Goal: Information Seeking & Learning: Learn about a topic

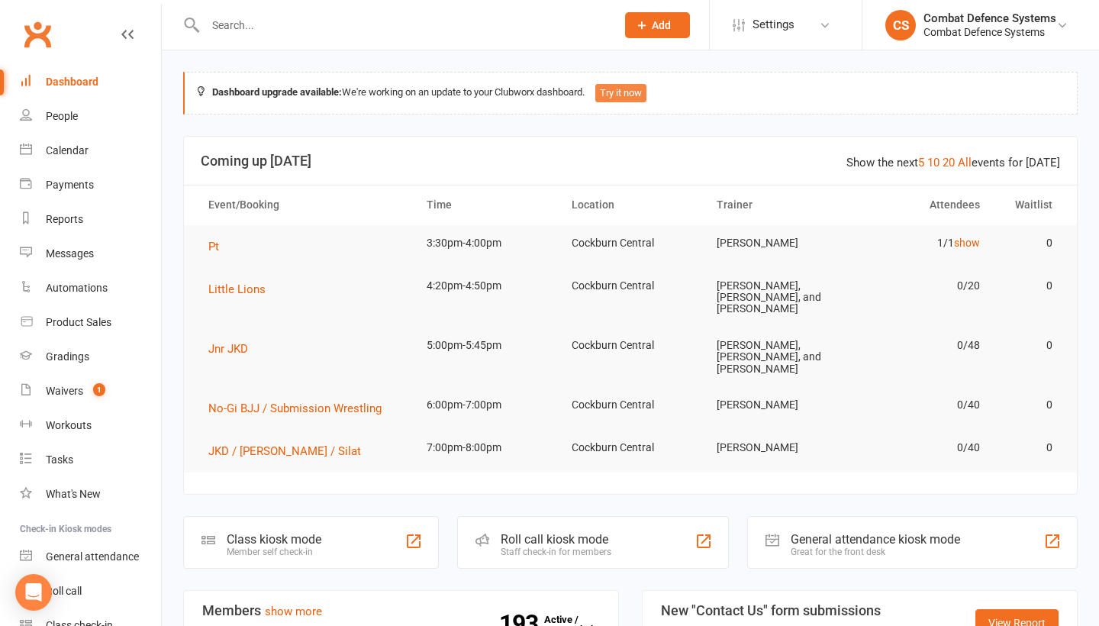
click at [633, 93] on button "Try it now" at bounding box center [620, 93] width 51 height 18
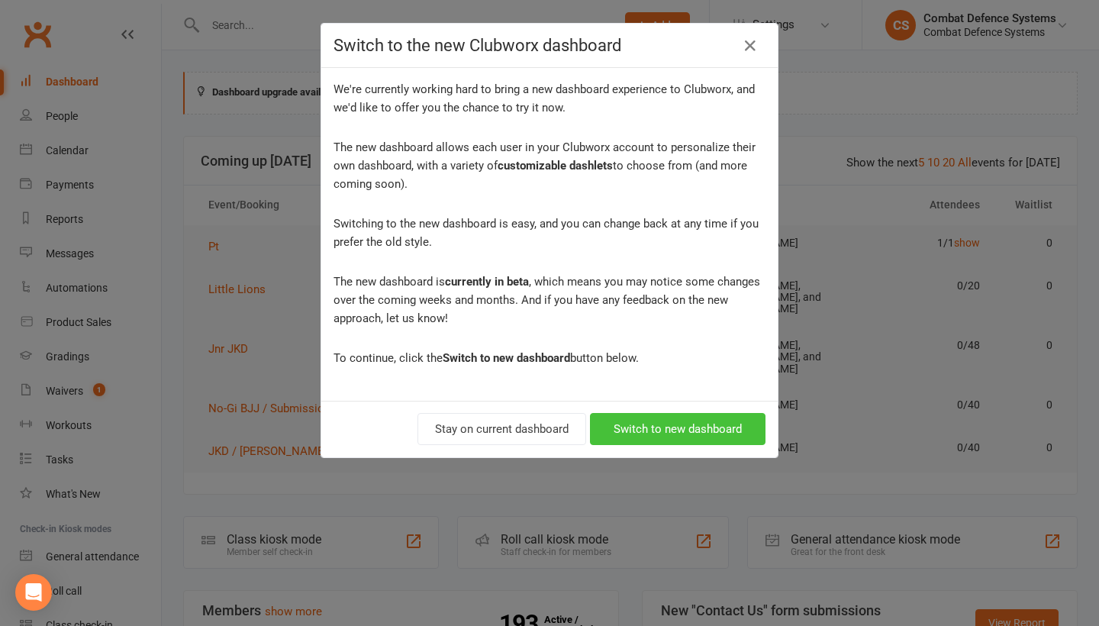
click at [666, 431] on button "Switch to new dashboard" at bounding box center [678, 429] width 176 height 32
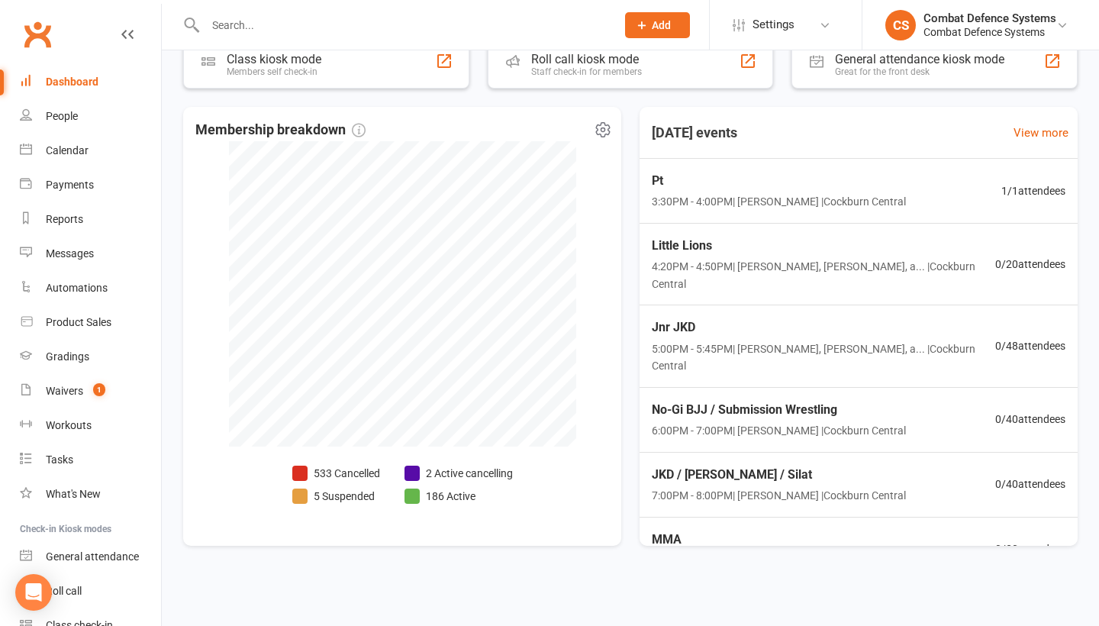
scroll to position [311, 0]
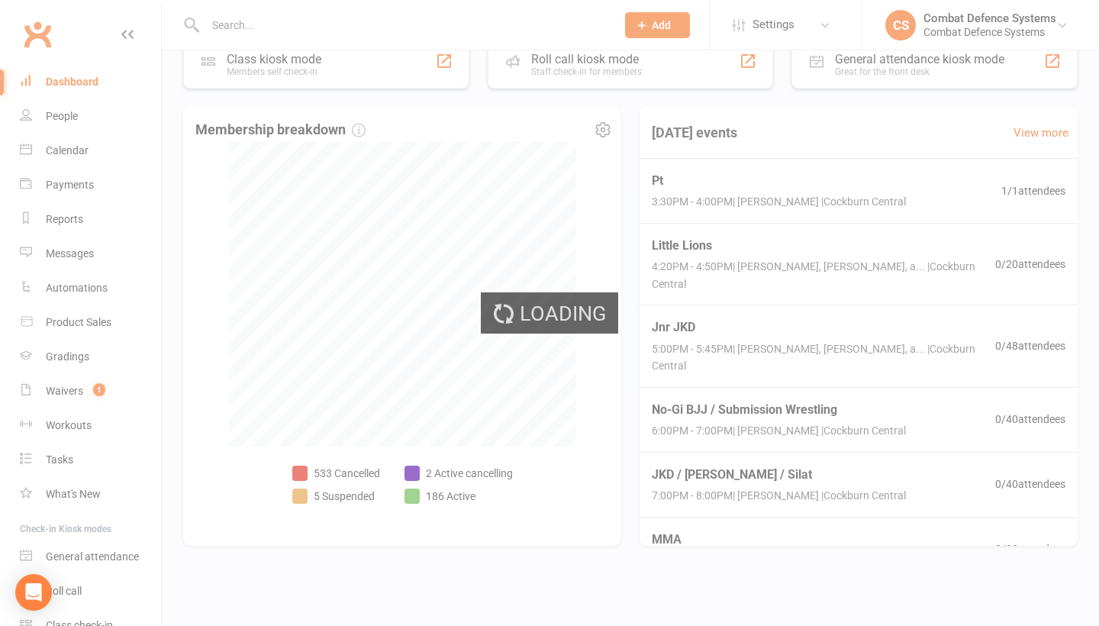
select select "no_trial"
select select "100"
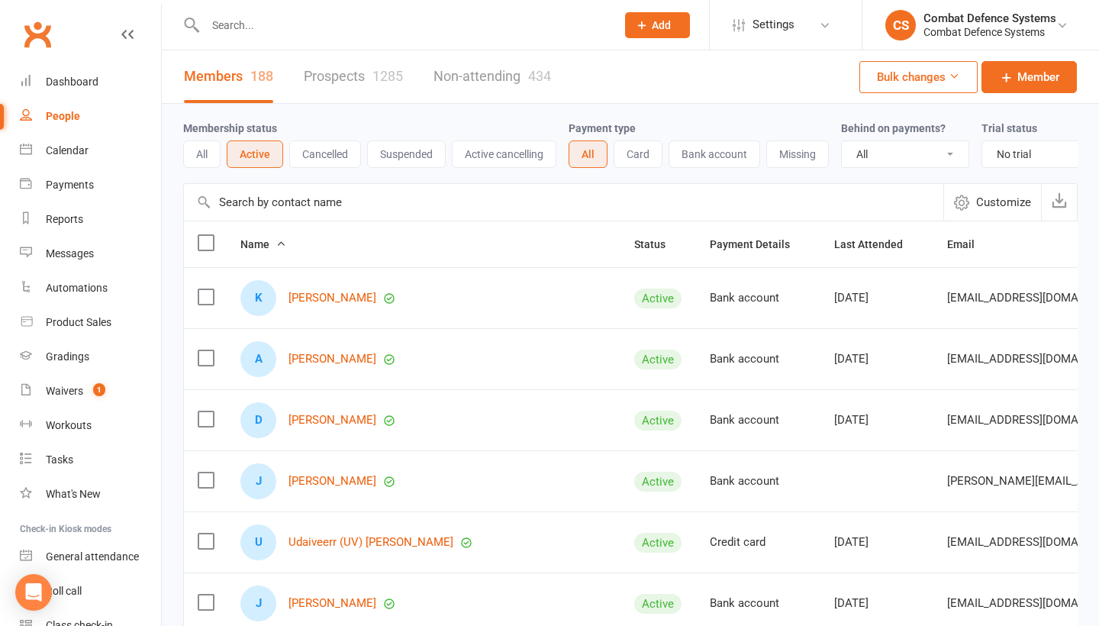
click at [367, 79] on link "Prospects 1285" at bounding box center [353, 76] width 99 height 53
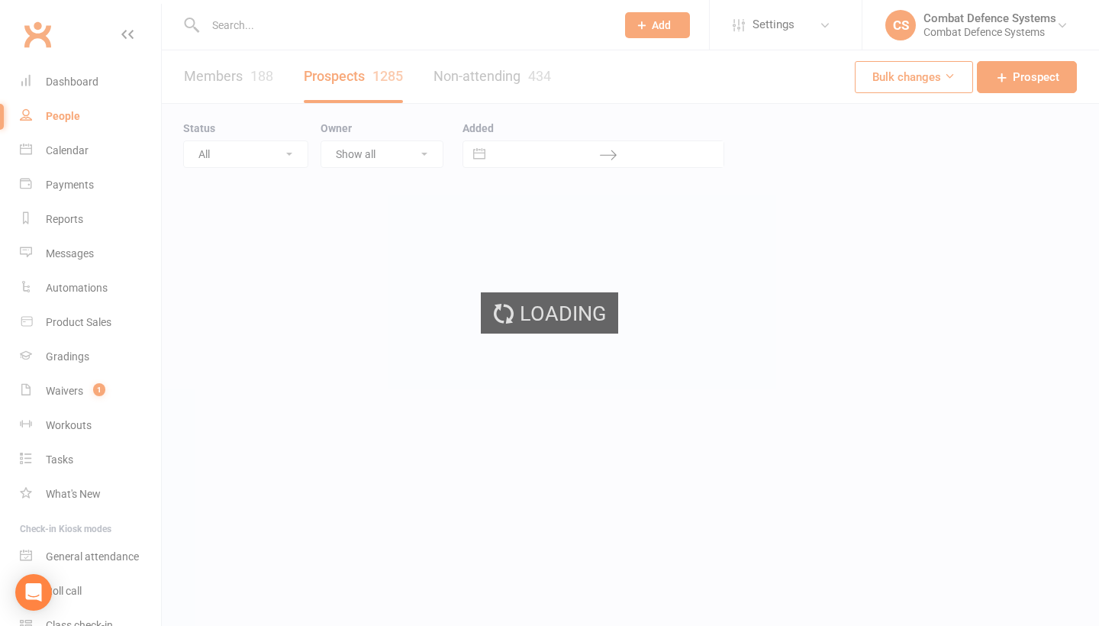
select select "100"
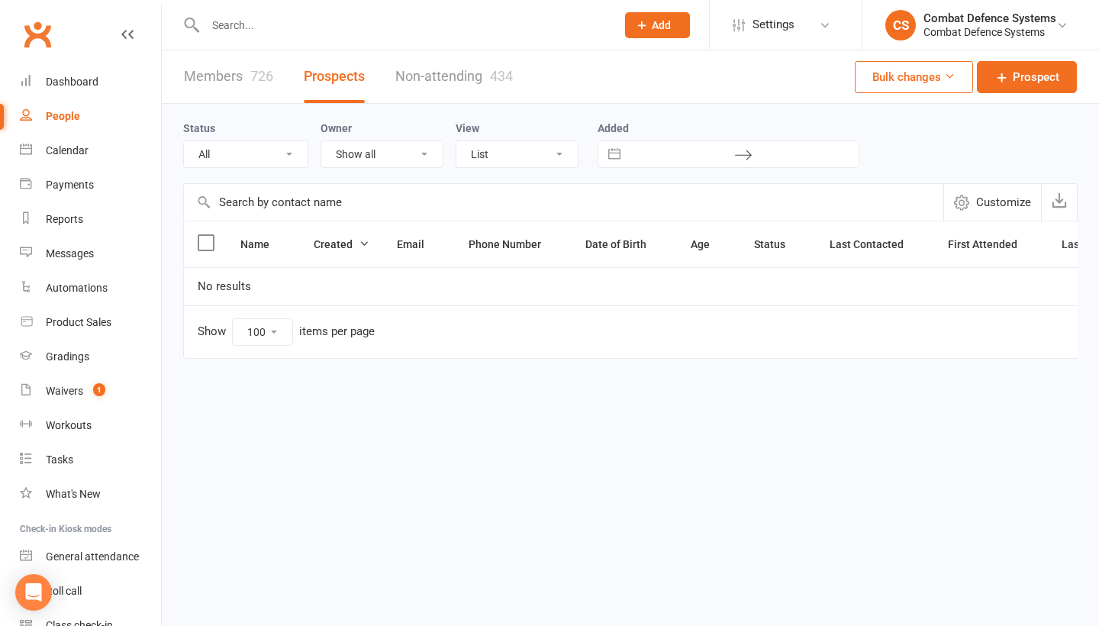
click at [618, 150] on button "Interact with the calendar and add the check-in date for your trip." at bounding box center [614, 154] width 27 height 26
select select "7"
select select "2025"
select select "8"
select select "2025"
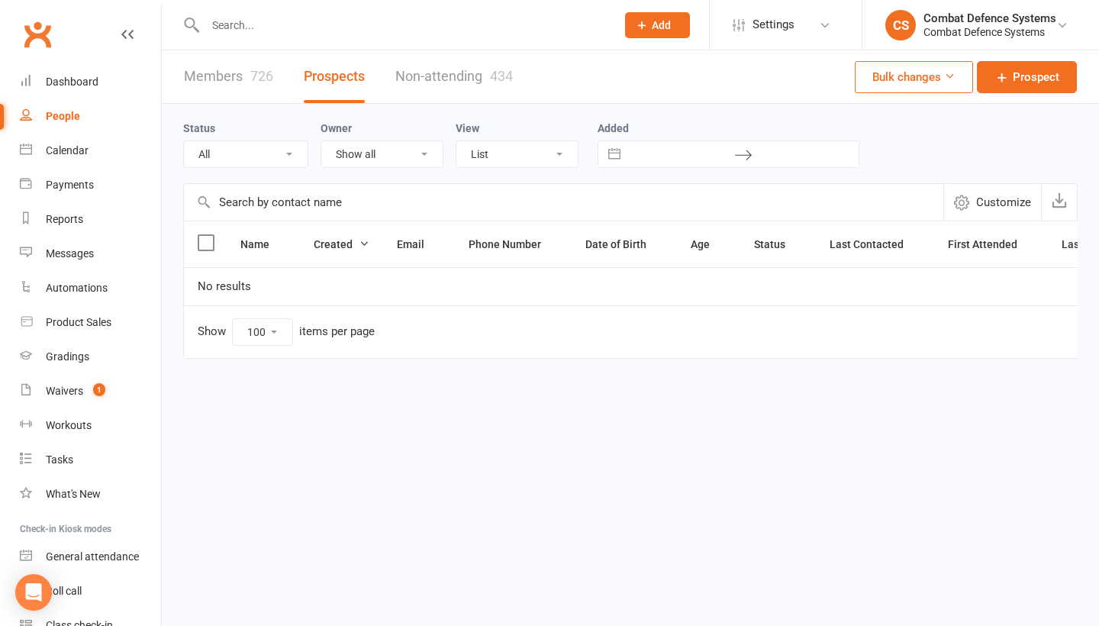
select select "9"
select select "2025"
select select "10"
select select "2025"
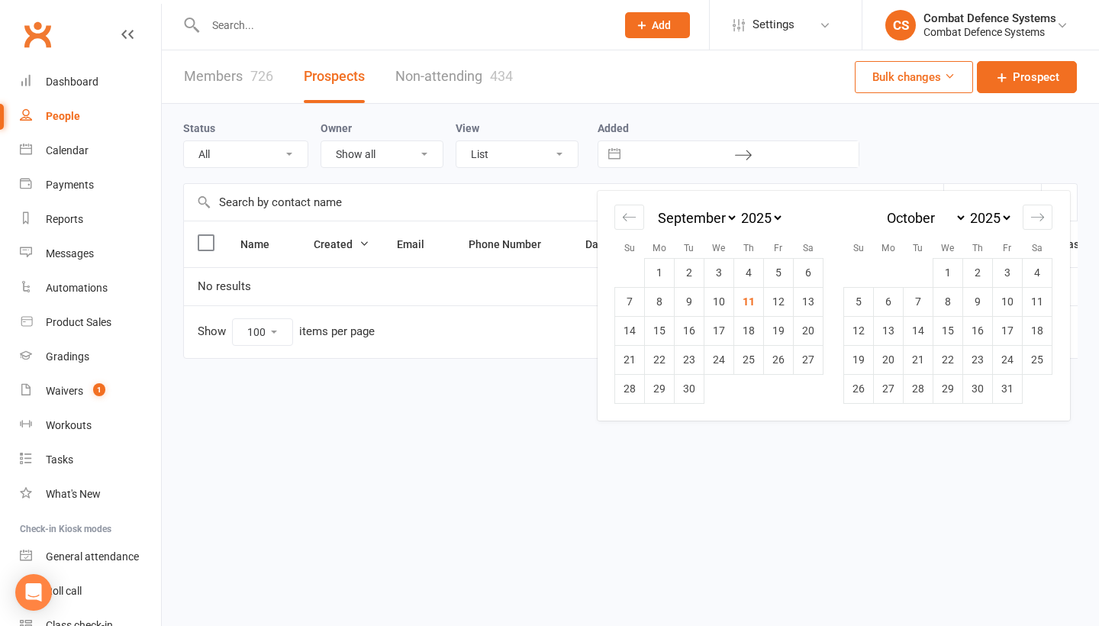
select select "7"
select select "2024"
select select "8"
select select "2024"
select select "9"
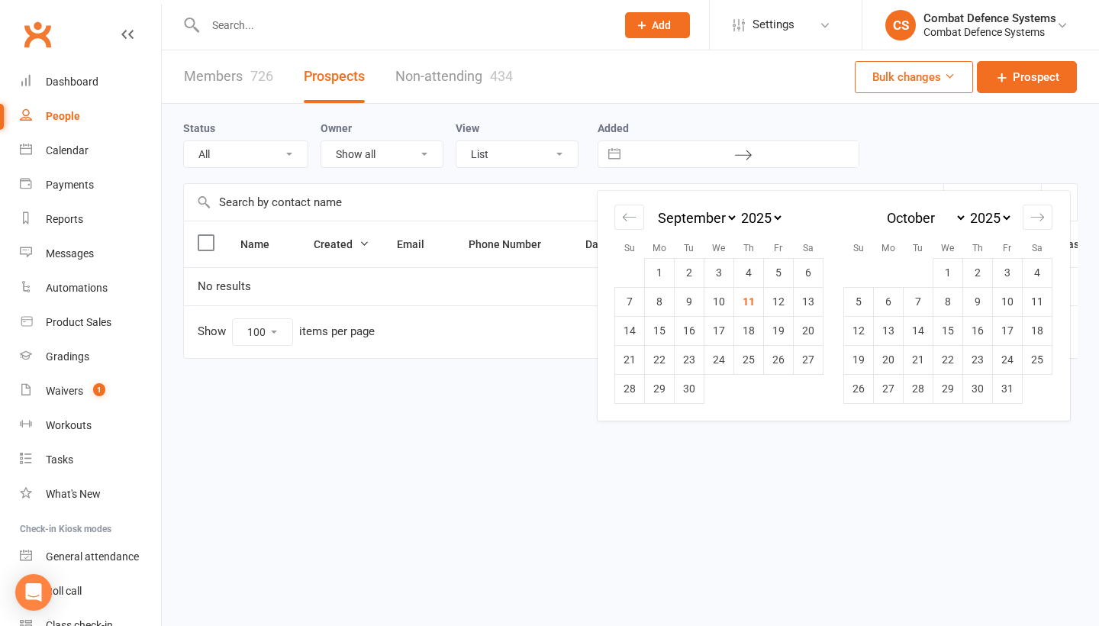
select select "2024"
select select "10"
select select "2024"
select select "9"
select select "6"
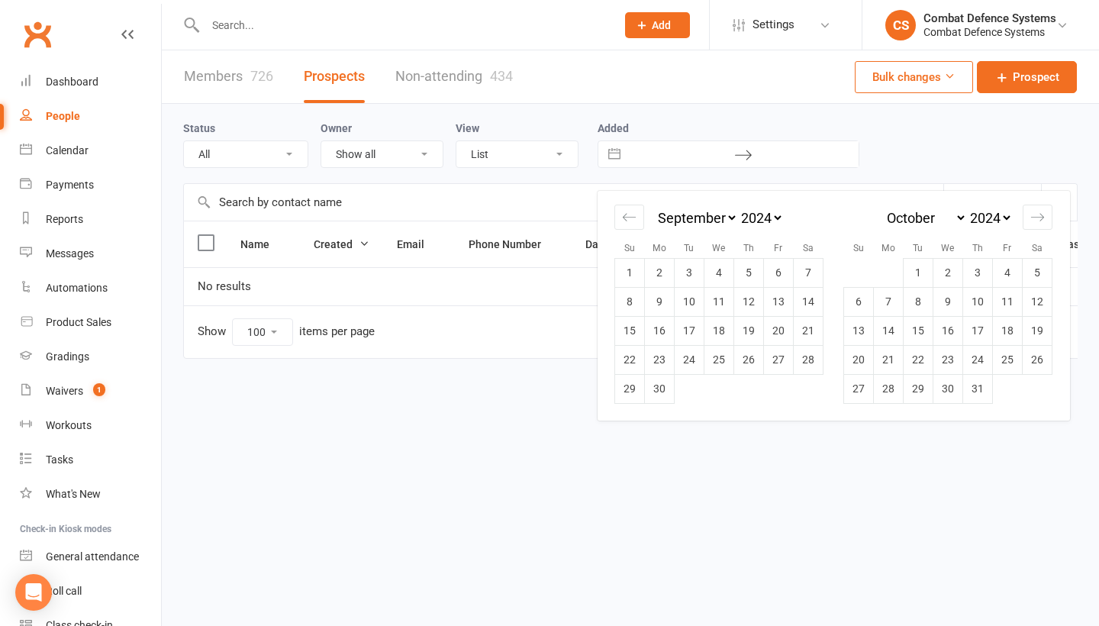
select select "2024"
select select "6"
select select "2025"
select select "7"
select select "2025"
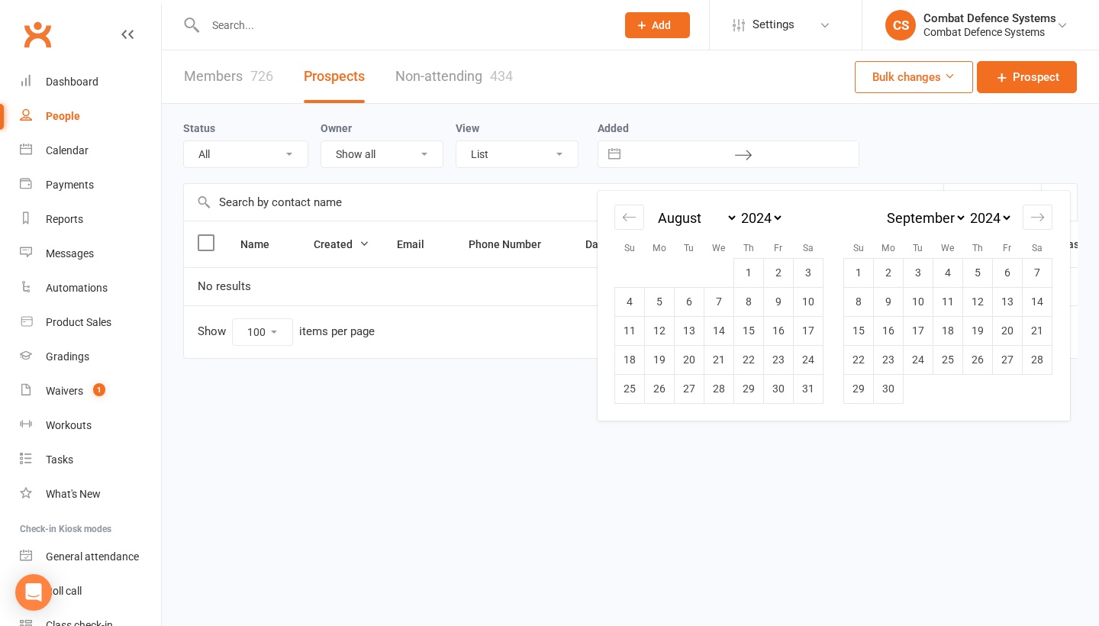
select select "8"
select select "2025"
select select "9"
select select "2025"
select select "7"
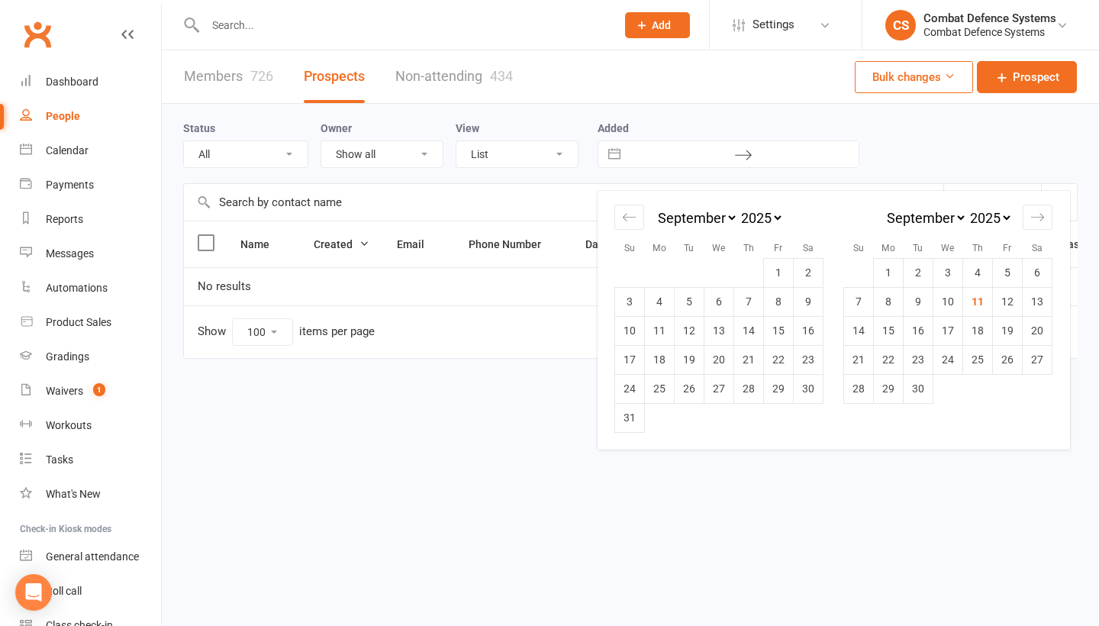
select select "10"
select select "2025"
select select "9"
select select "6"
select select "2025"
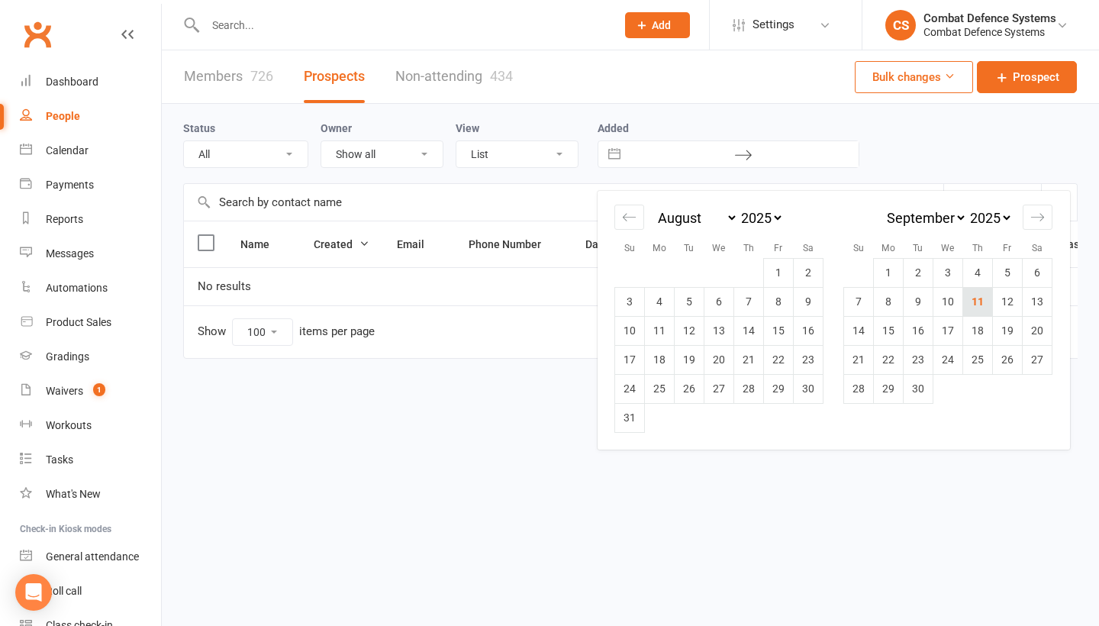
click at [980, 305] on td "11" at bounding box center [978, 301] width 30 height 29
type input "[DATE]"
select select "6"
select select "2024"
select select "7"
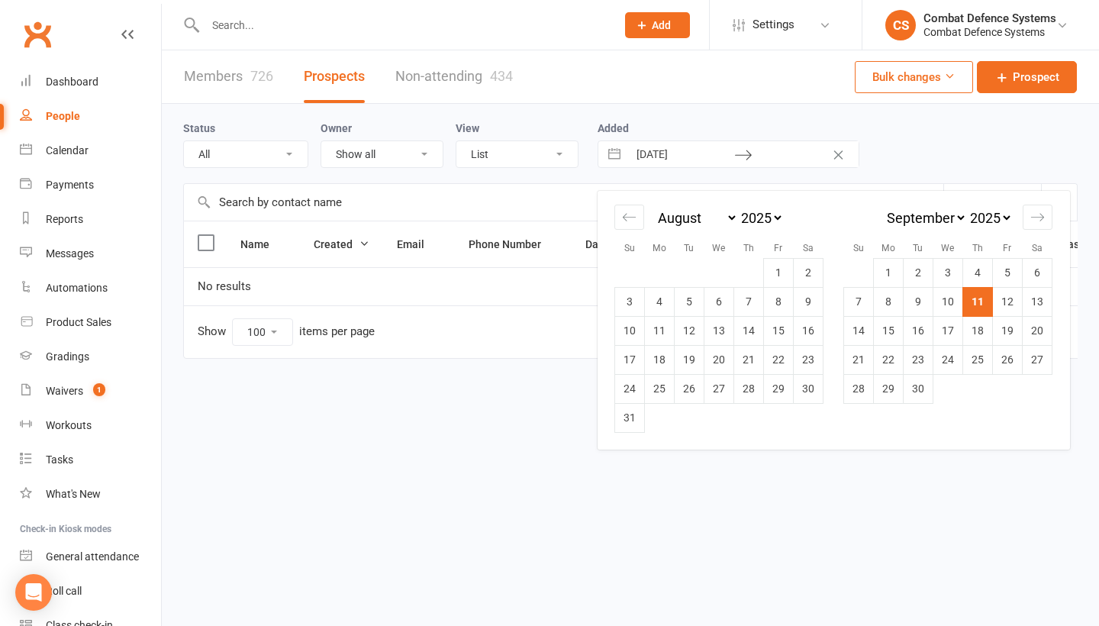
select select "2024"
select select "8"
select select "2024"
select select "9"
select select "2024"
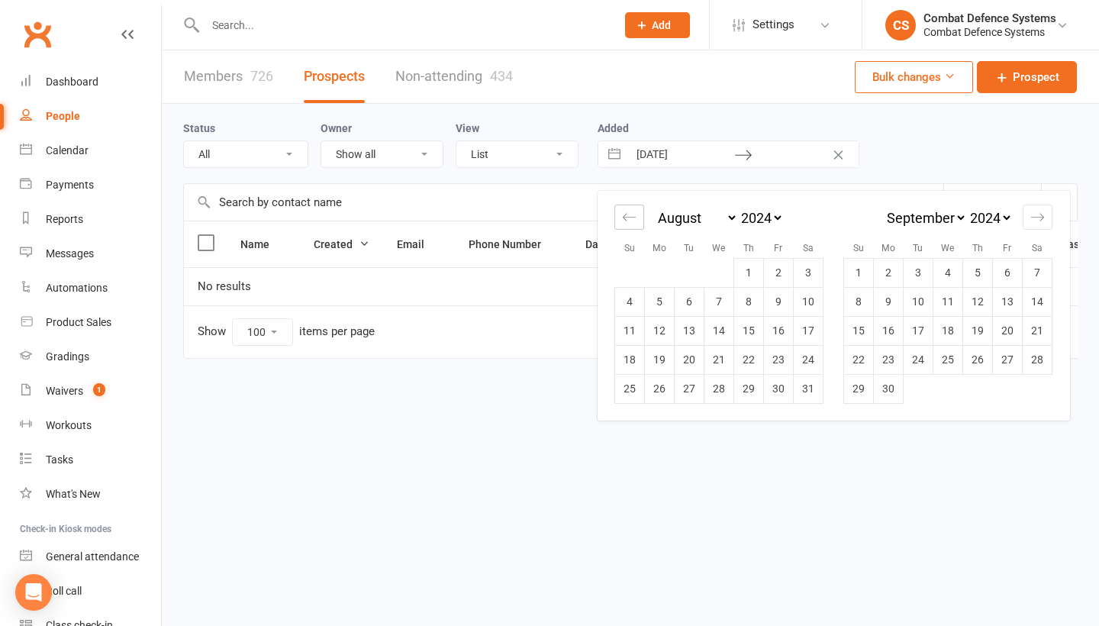
click at [629, 218] on icon "Move backward to switch to the previous month." at bounding box center [629, 217] width 13 height 8
select select "5"
select select "2024"
click at [629, 218] on icon "Move backward to switch to the previous month." at bounding box center [629, 217] width 13 height 8
select select "4"
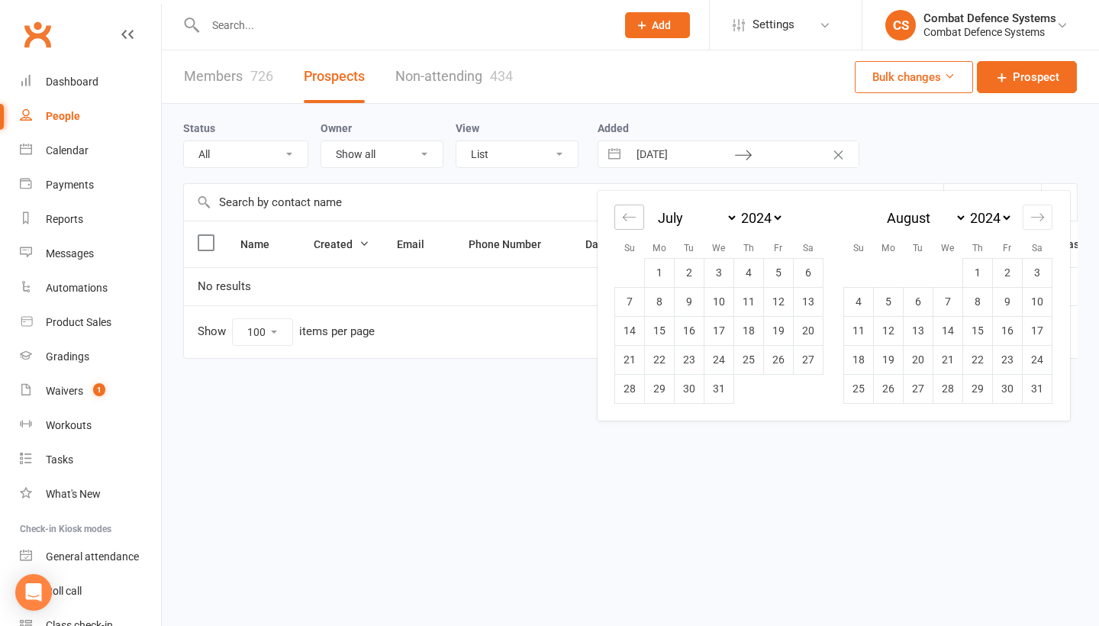
select select "2024"
click at [629, 218] on icon "Move backward to switch to the previous month." at bounding box center [629, 217] width 13 height 8
select select "2"
select select "2024"
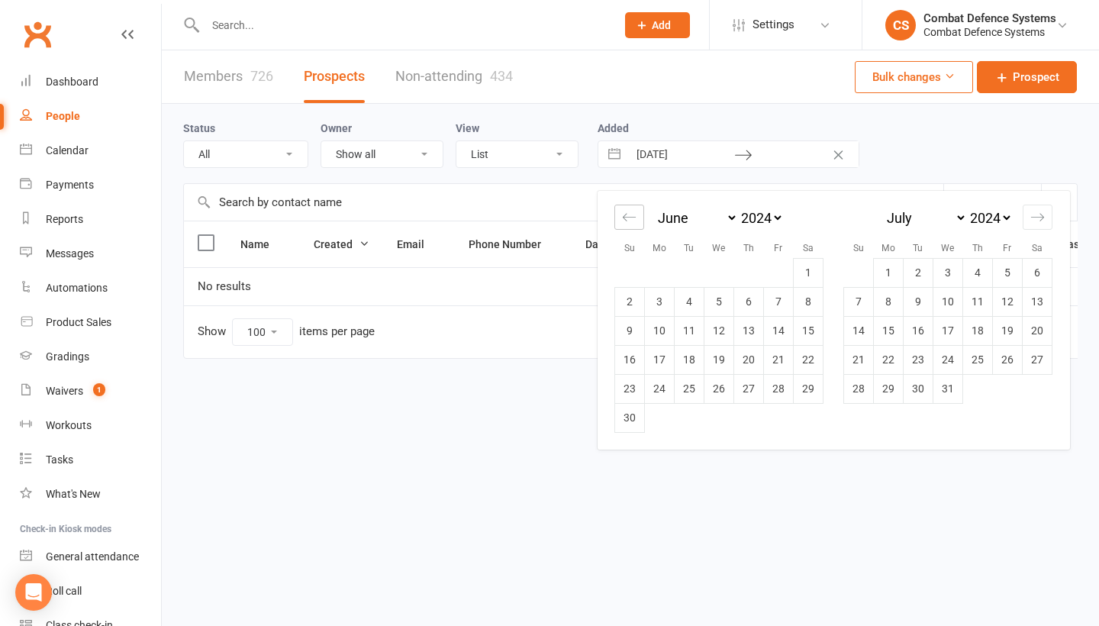
select select "3"
select select "2024"
click at [629, 218] on icon "Move backward to switch to the previous month." at bounding box center [629, 217] width 13 height 8
select select "1"
select select "2024"
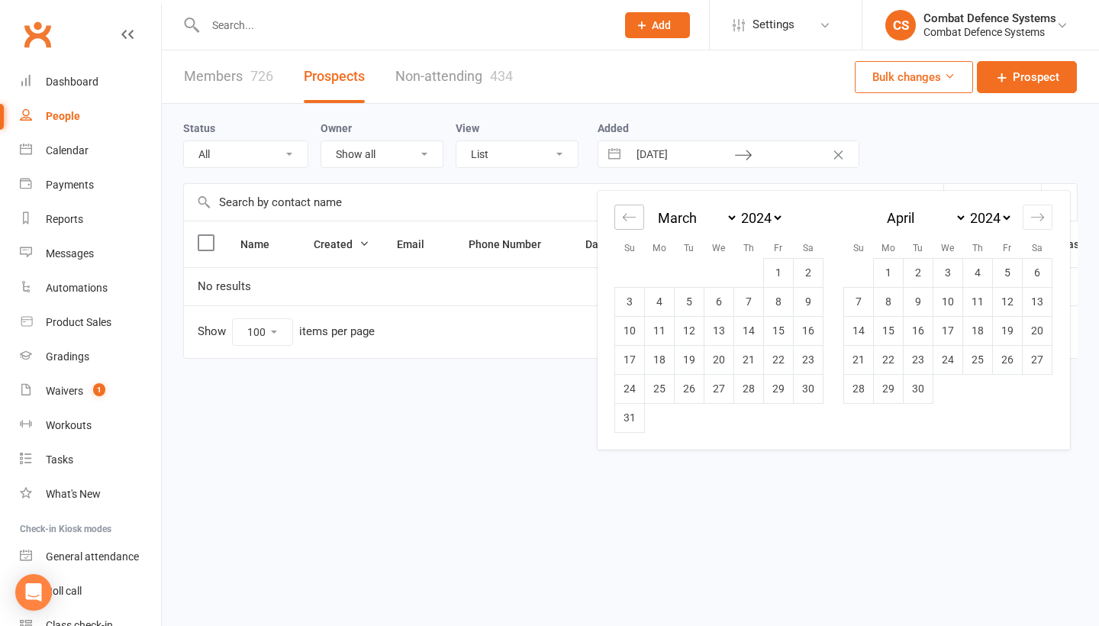
click at [629, 218] on icon "Move backward to switch to the previous month." at bounding box center [629, 217] width 13 height 8
select select "11"
select select "2023"
select select "2024"
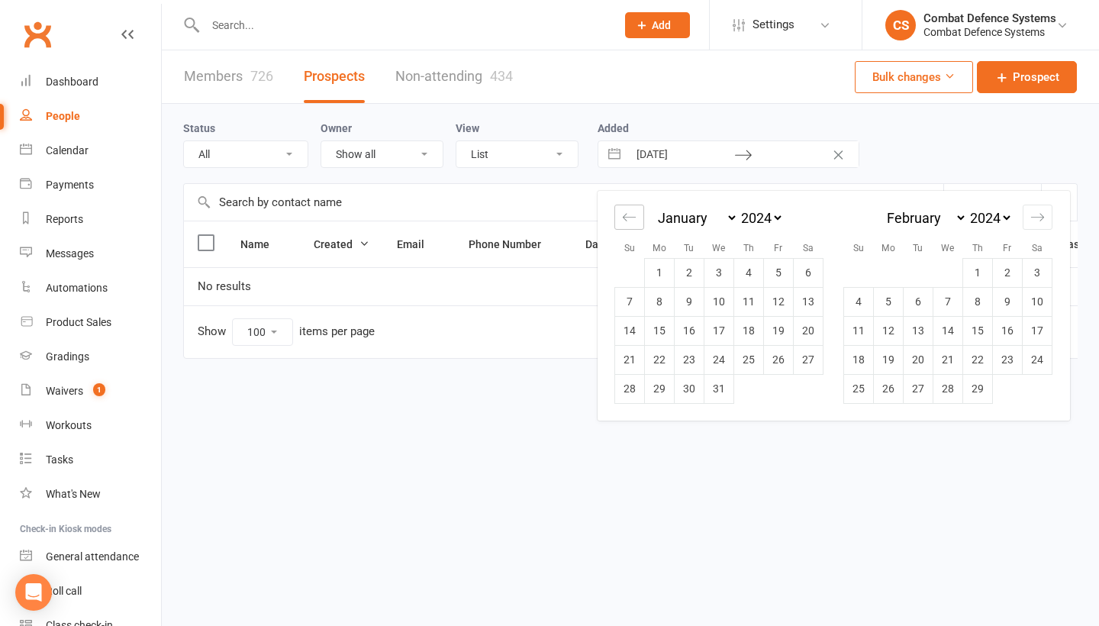
click at [629, 218] on icon "Move backward to switch to the previous month." at bounding box center [629, 217] width 13 height 8
select select "10"
select select "2023"
click at [629, 218] on icon "Move backward to switch to the previous month." at bounding box center [629, 217] width 13 height 8
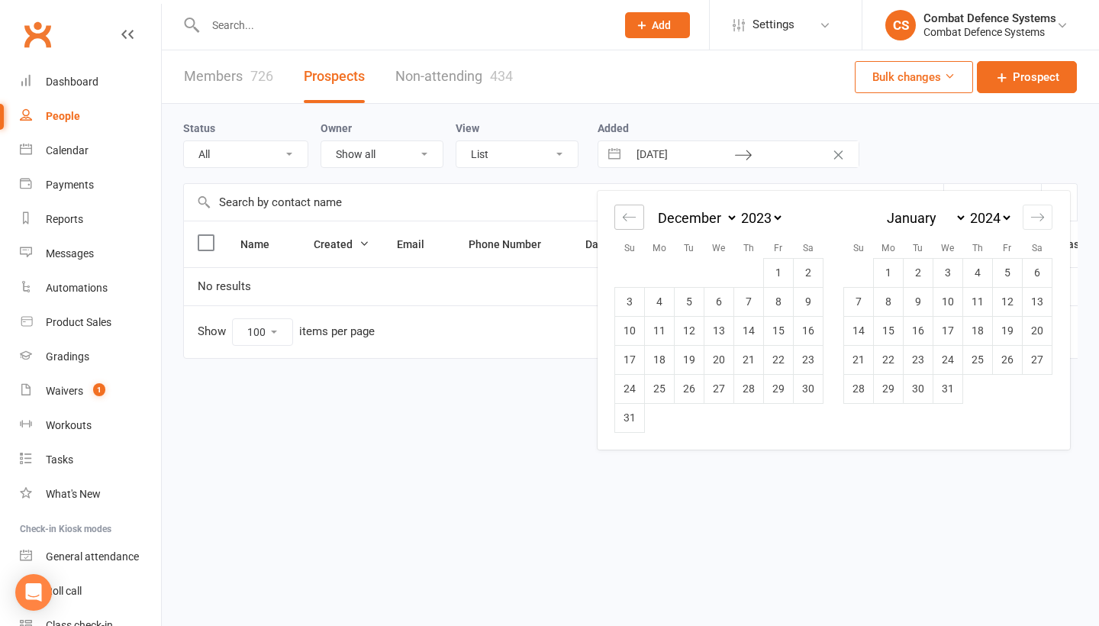
select select "8"
select select "2023"
select select "9"
select select "2023"
click at [629, 218] on icon "Move backward to switch to the previous month." at bounding box center [629, 217] width 13 height 8
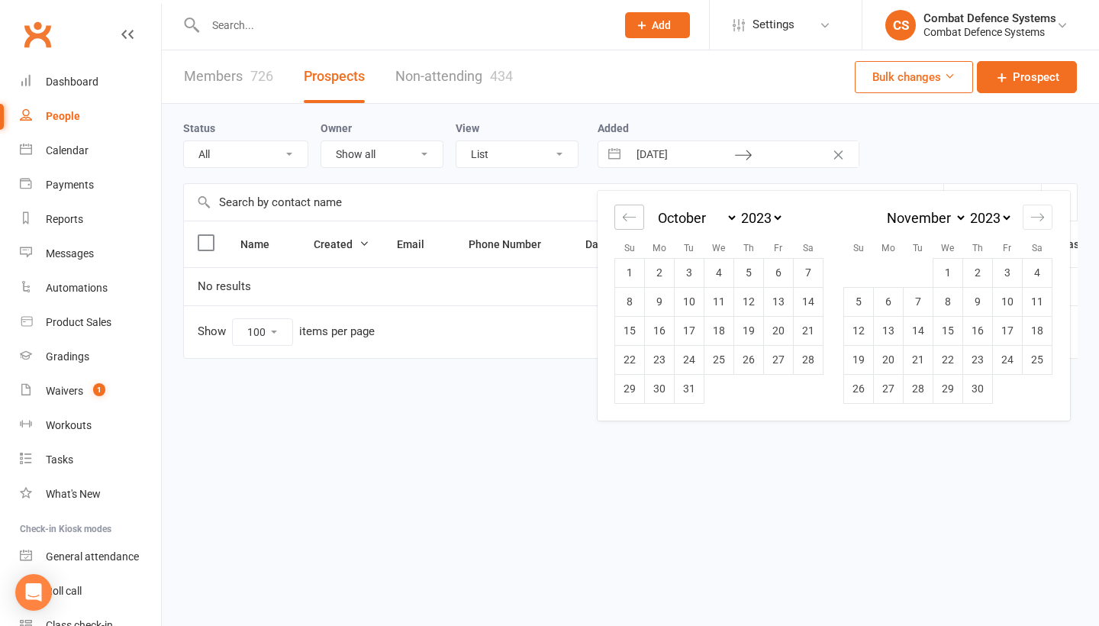
select select "7"
select select "2023"
click at [629, 218] on icon "Move backward to switch to the previous month." at bounding box center [629, 217] width 13 height 8
select select "6"
select select "2023"
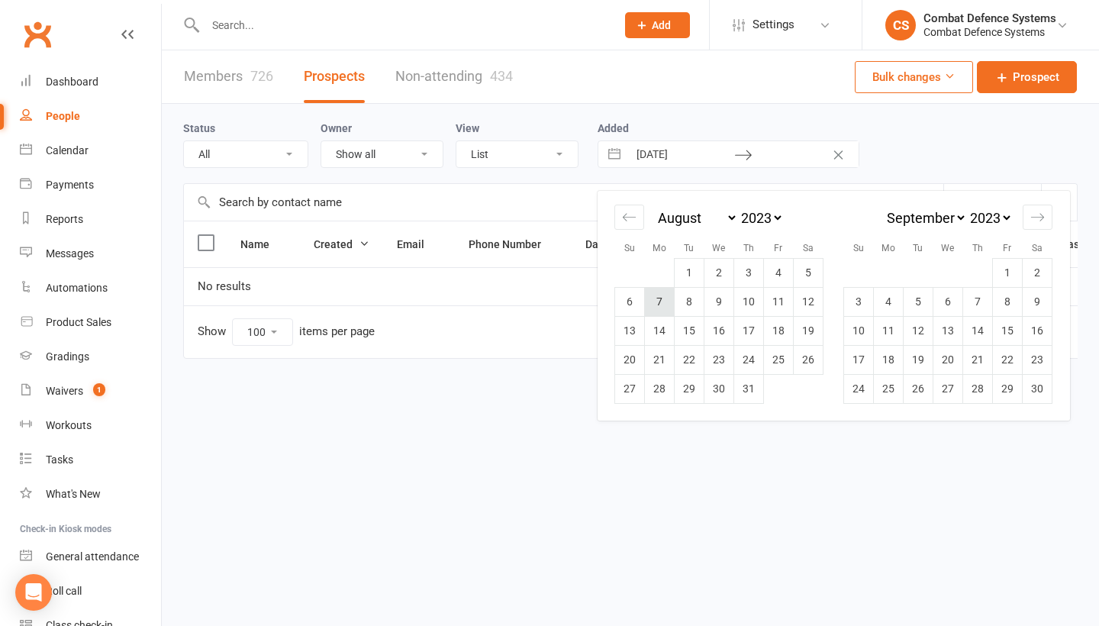
click at [664, 304] on td "7" at bounding box center [660, 301] width 30 height 29
type input "[DATE]"
select select "6"
select select "2025"
select select "7"
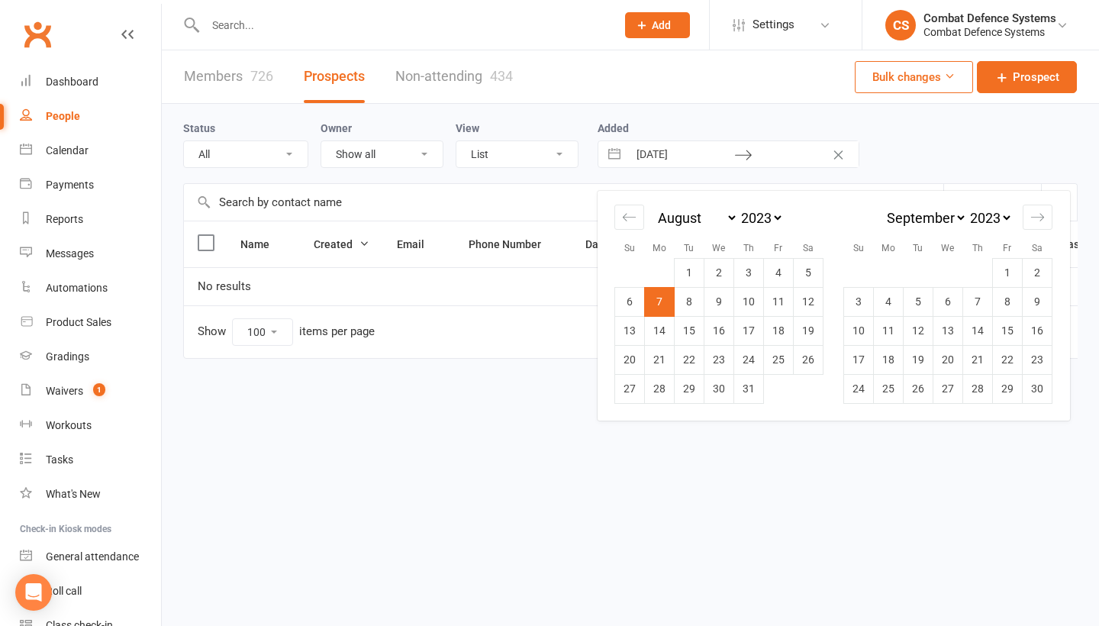
select select "2025"
select select "8"
select select "2025"
select select "9"
select select "2025"
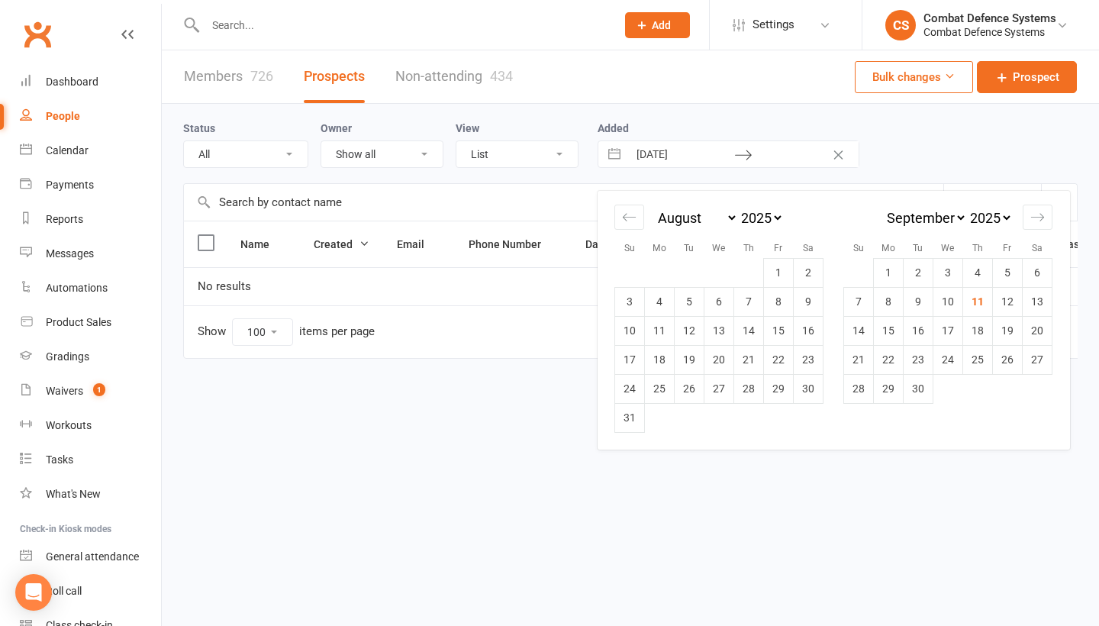
select select "11"
select select "2024"
select select "2025"
select select "1"
select select "2025"
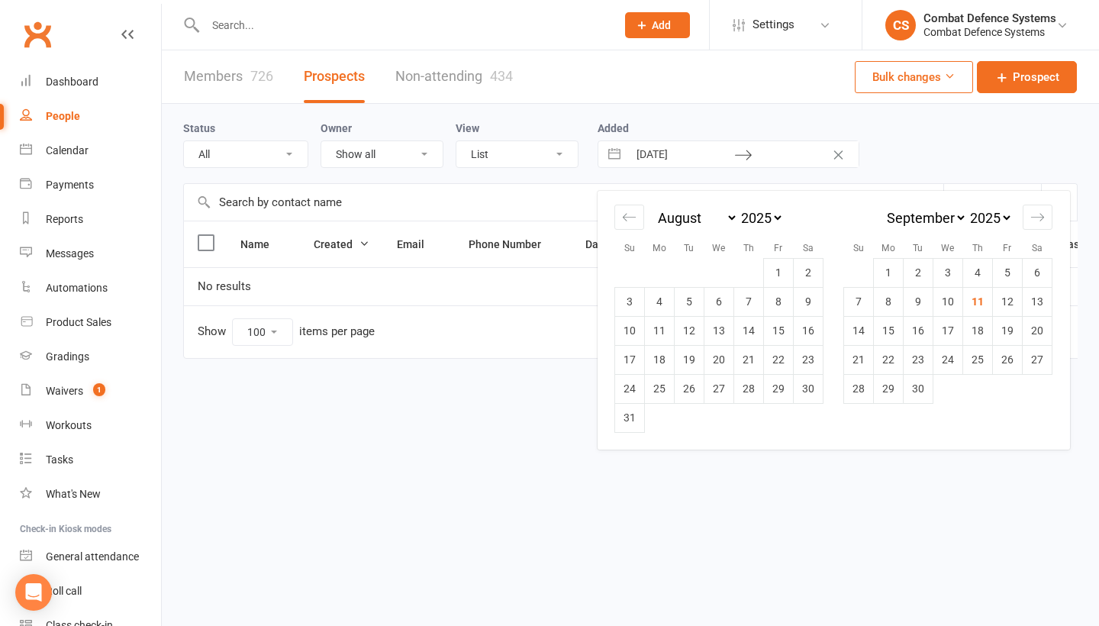
select select "2"
select select "2025"
click at [718, 270] on td "1" at bounding box center [720, 272] width 30 height 29
type input "[DATE]"
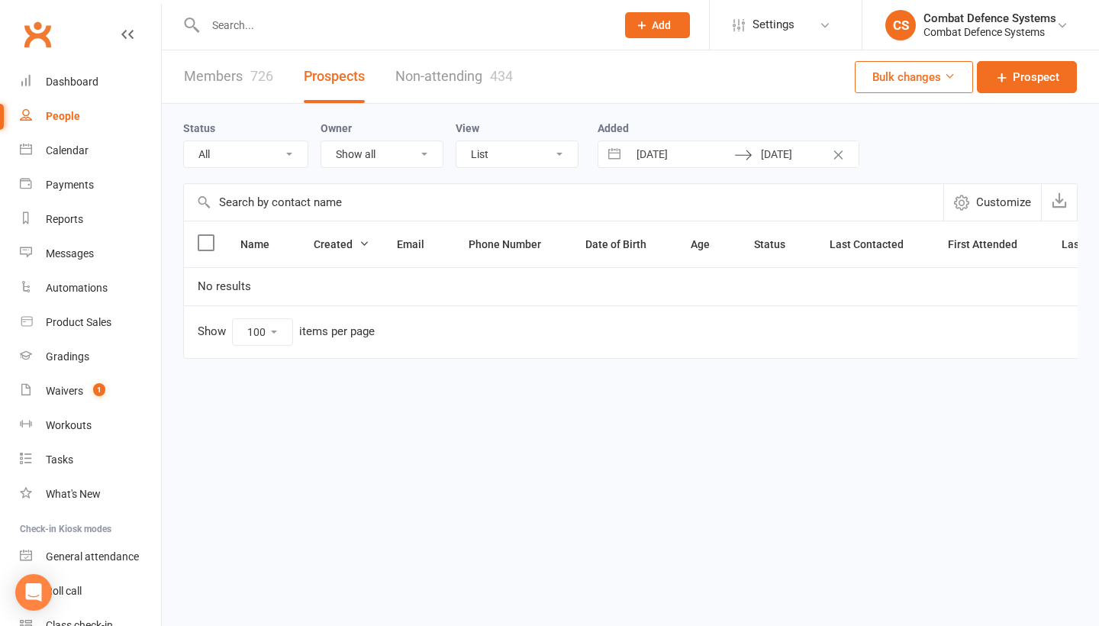
click at [615, 155] on button "Interact with the calendar and add the check-in date for your trip." at bounding box center [614, 154] width 27 height 26
select select "6"
select select "2023"
select select "7"
select select "2023"
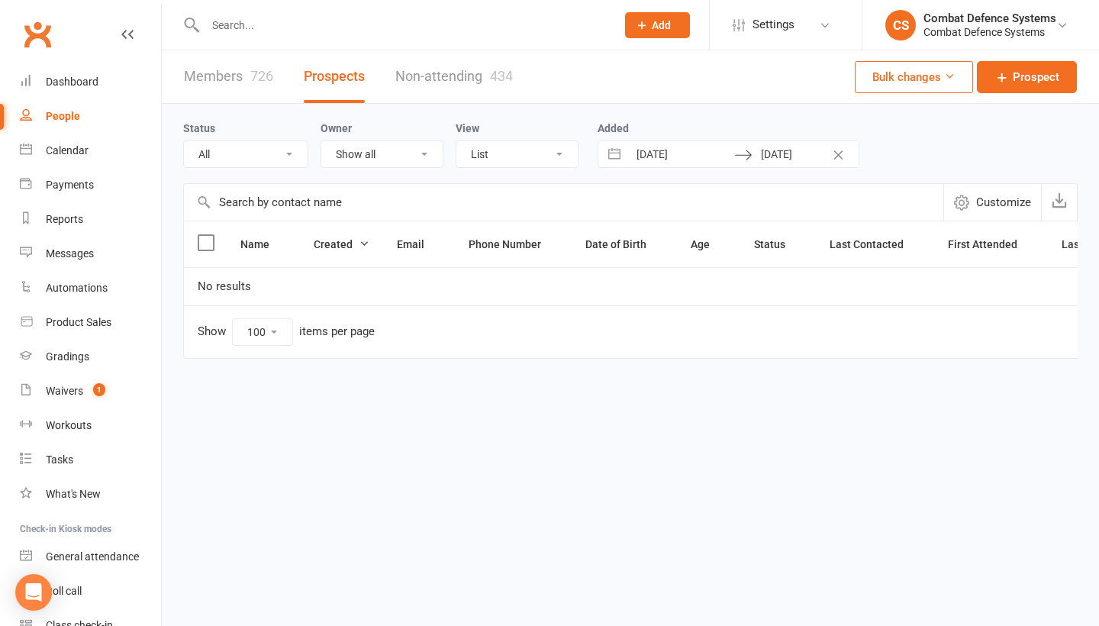
select select "8"
select select "2023"
select select "9"
select select "2023"
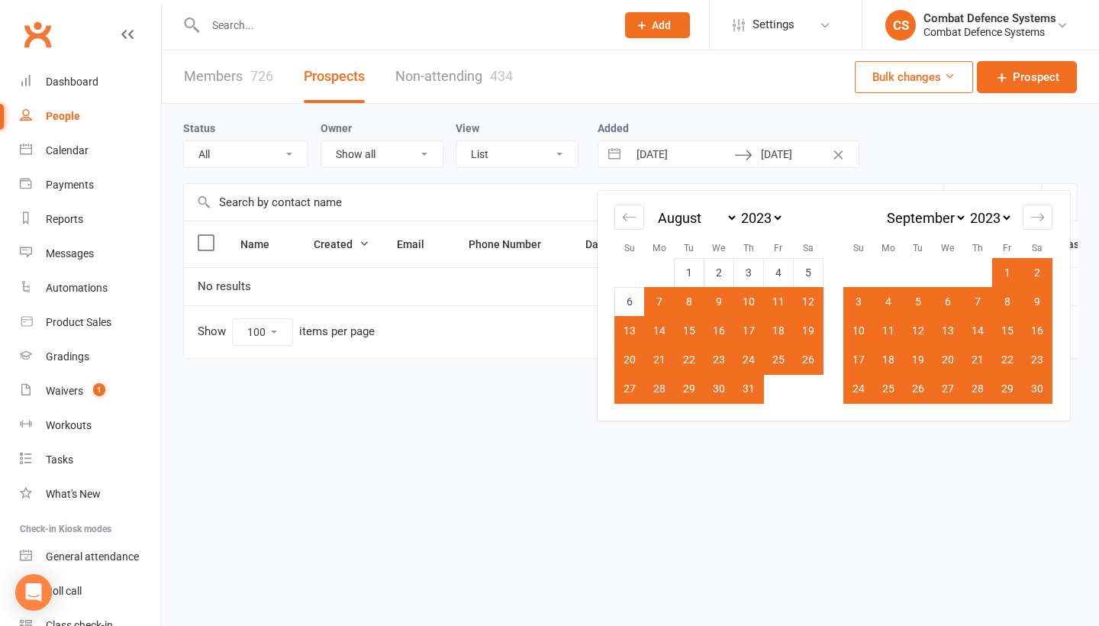
select select "6"
select select "2025"
select select "7"
select select "2025"
select select "8"
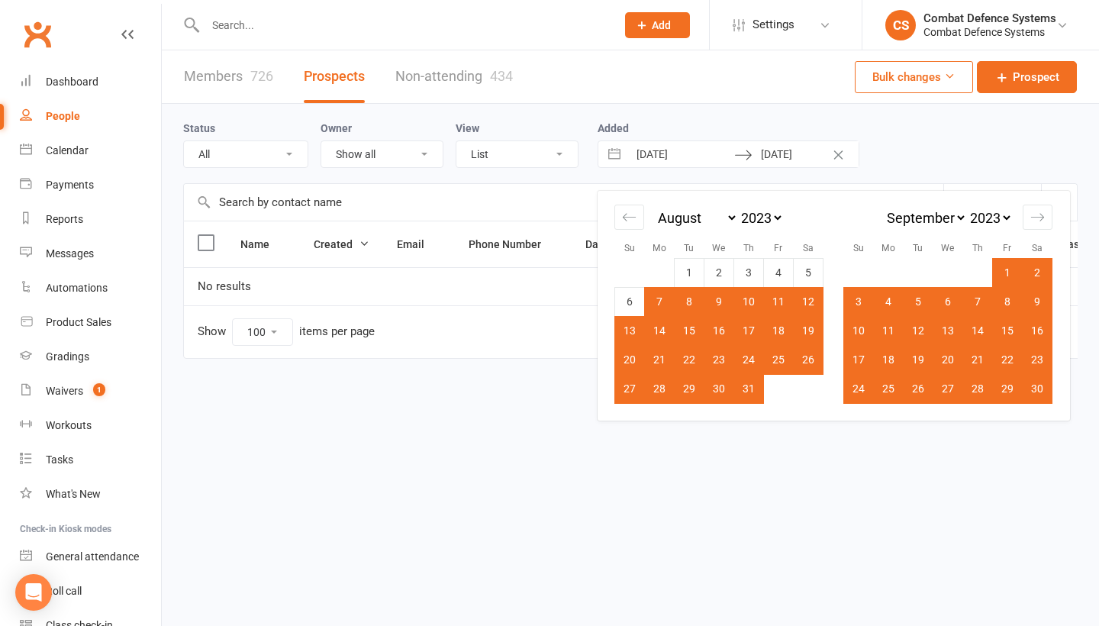
select select "2025"
select select "9"
select select "2025"
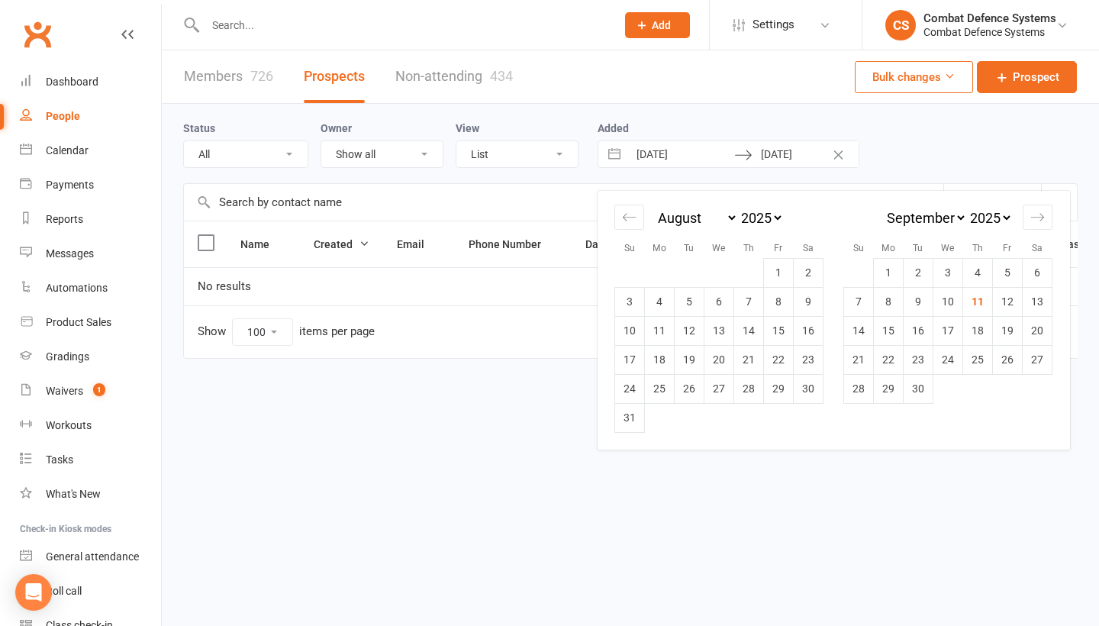
select select "11"
select select "2024"
select select "2025"
select select "1"
select select "2025"
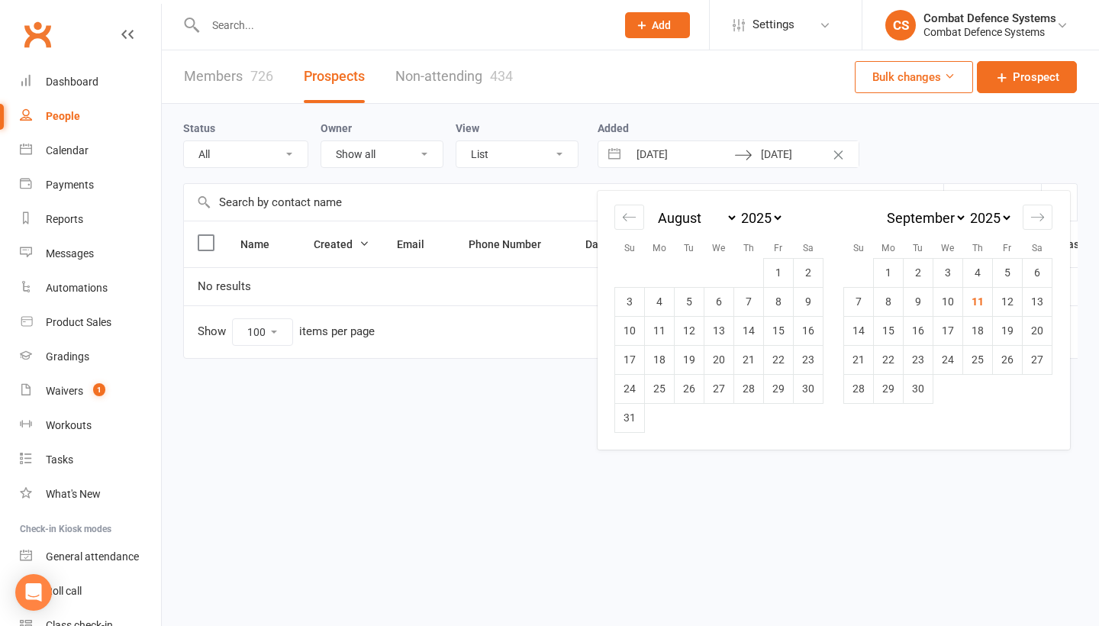
select select "2"
select select "2025"
select select "6"
select select "2025"
select select "7"
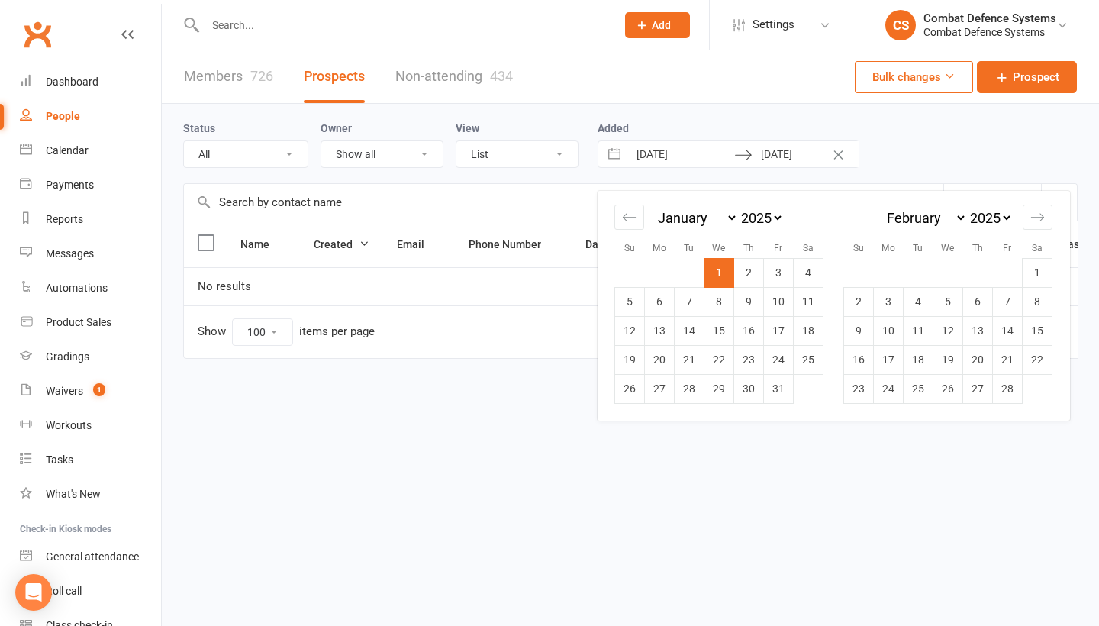
select select "2025"
select select "8"
select select "2025"
select select "9"
select select "2025"
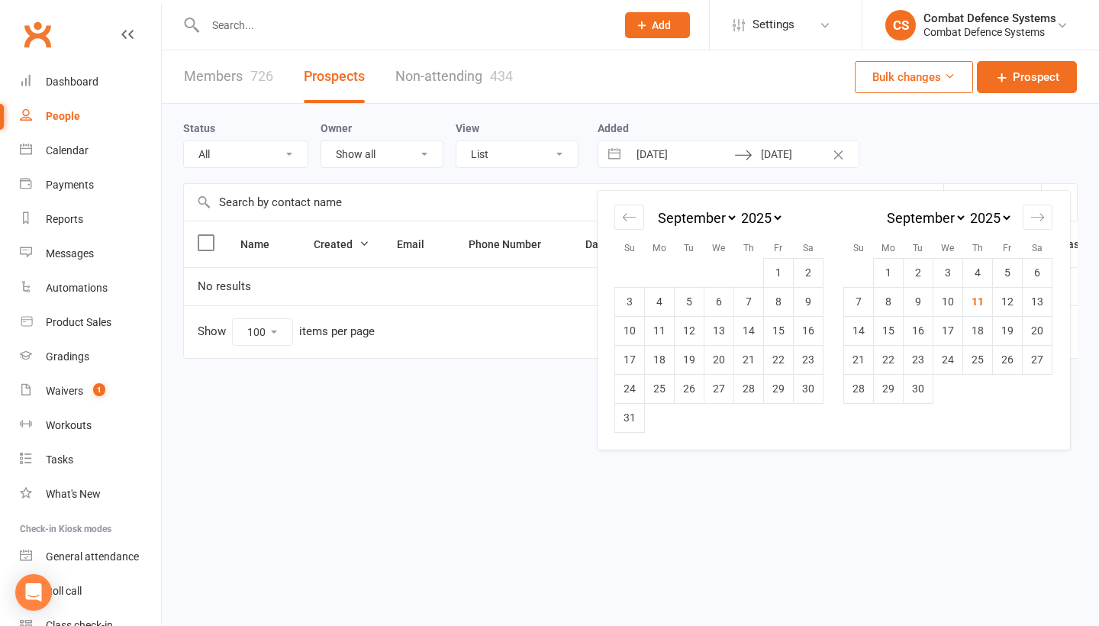
select select "7"
select select "10"
select select "2025"
select select "7"
select select "2024"
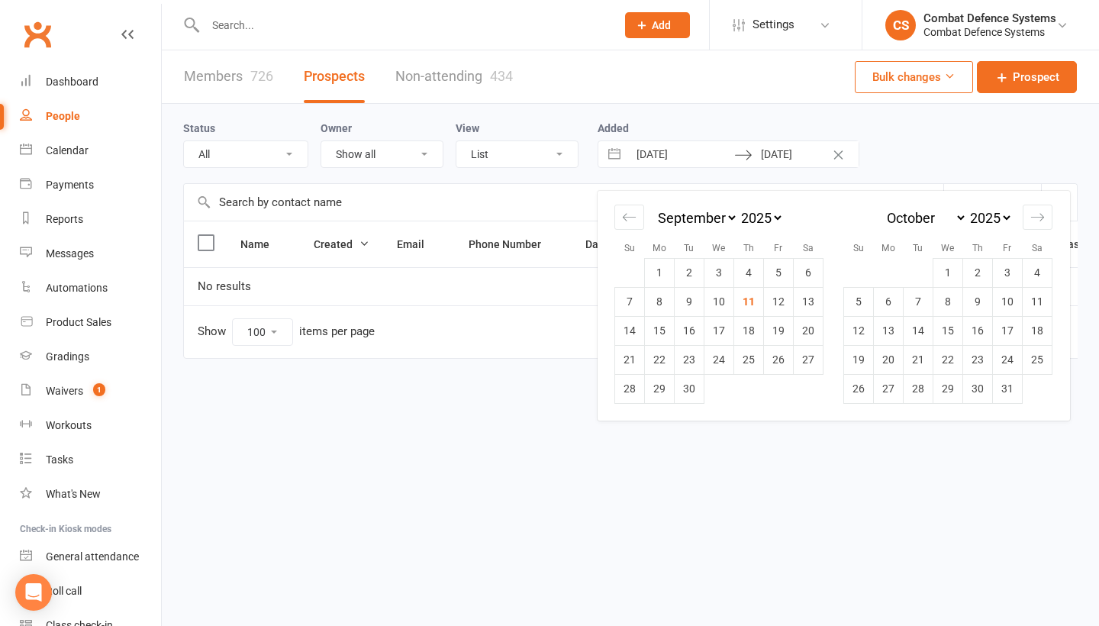
select select "8"
select select "2024"
select select "9"
select select "2024"
select select "10"
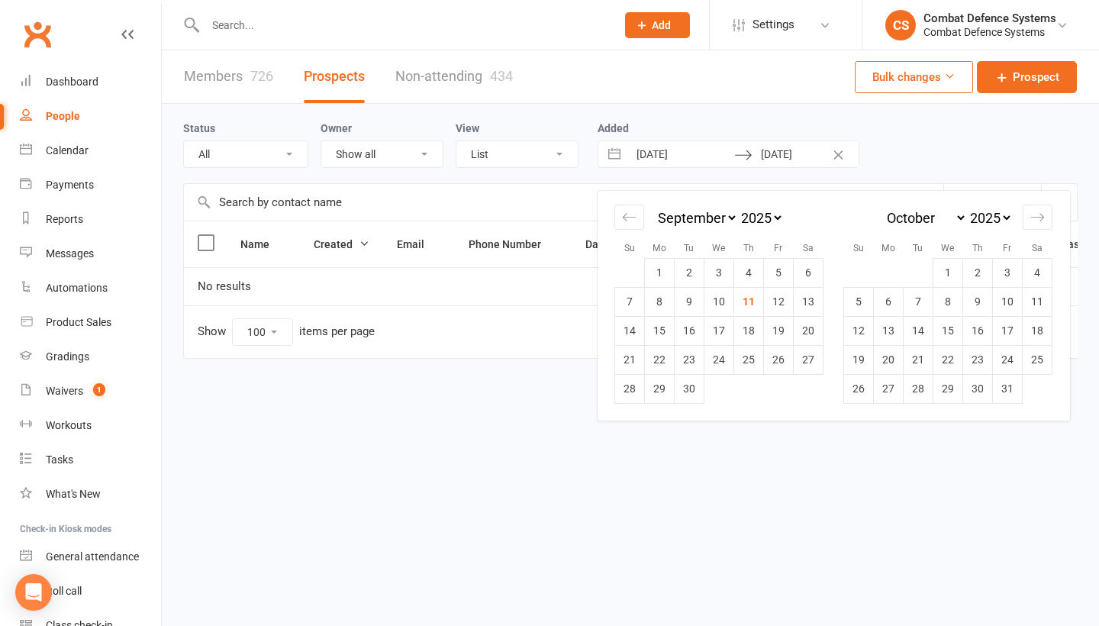
select select "2024"
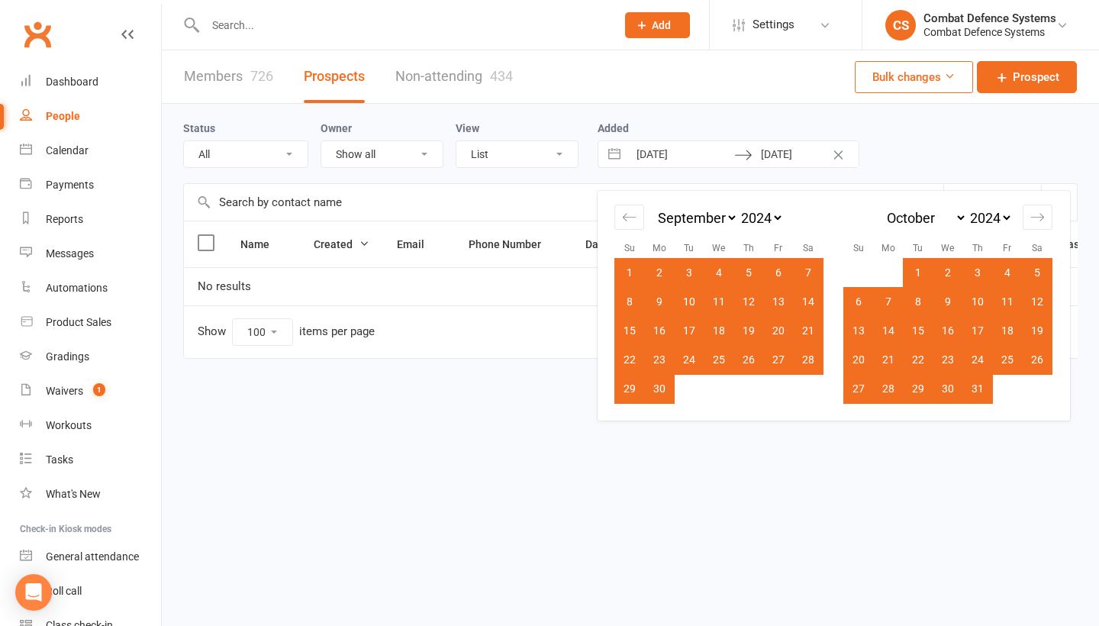
click at [744, 440] on html "Prospect Member Non-attending contact Class / event Appointment Grading event T…" at bounding box center [549, 220] width 1099 height 440
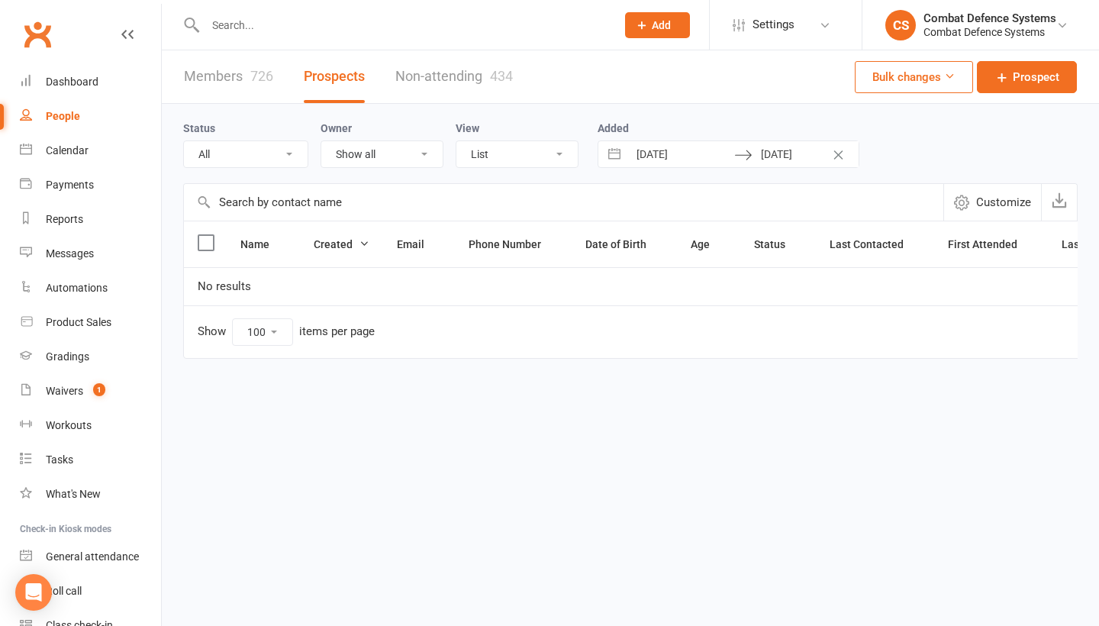
click at [691, 156] on input "[DATE]" at bounding box center [681, 154] width 106 height 26
select select "6"
select select "2023"
select select "7"
select select "2023"
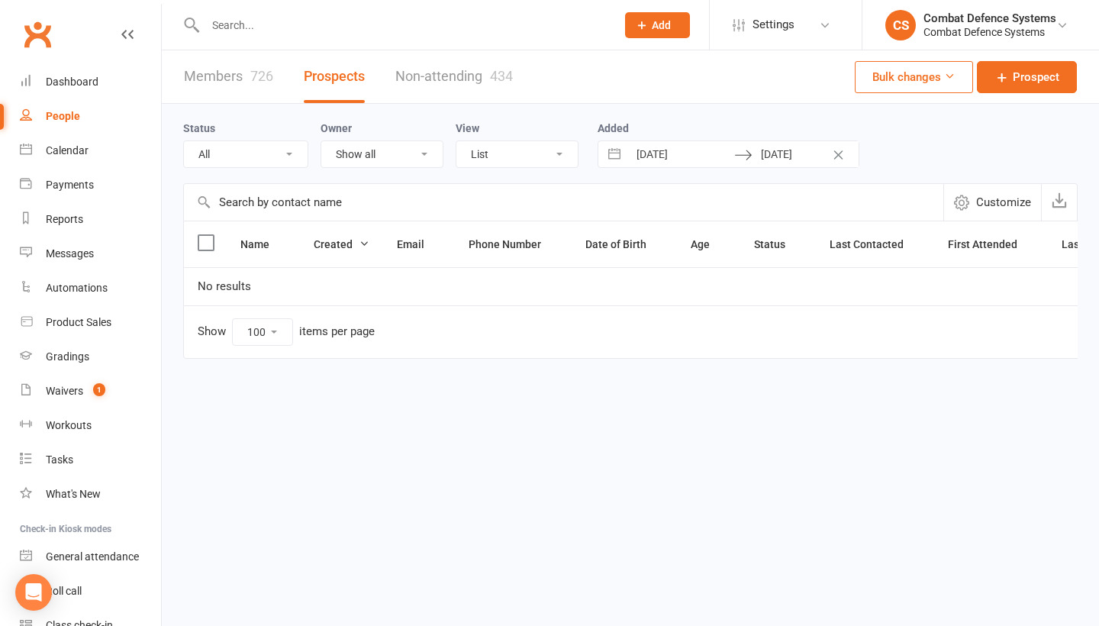
select select "8"
select select "2023"
select select "9"
select select "2023"
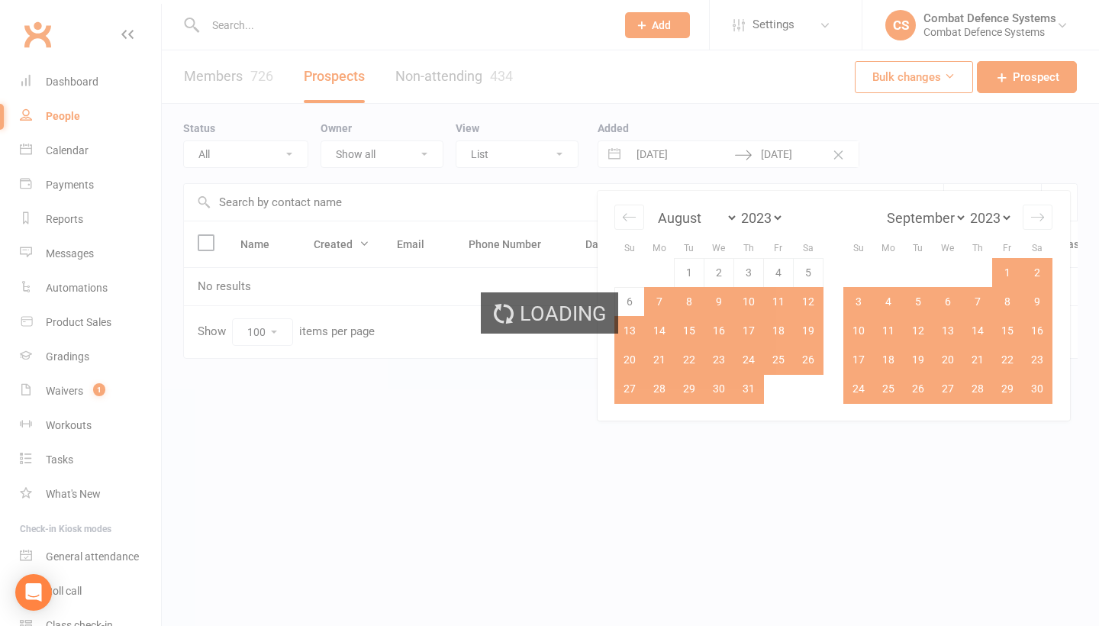
select select "no_trial"
select select "100"
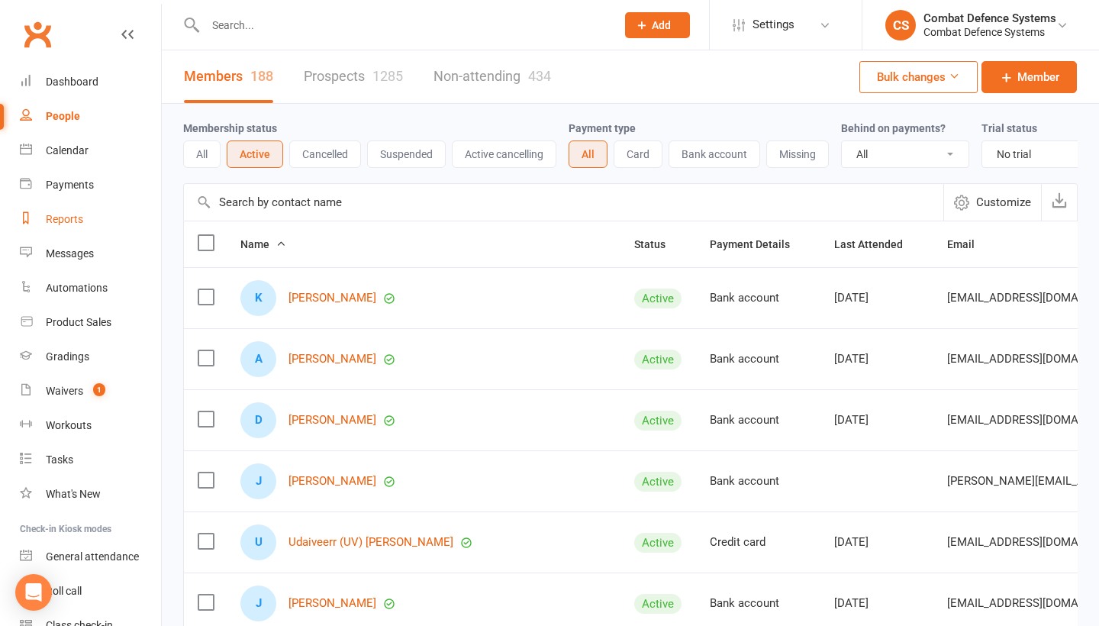
click at [83, 224] on link "Reports" at bounding box center [90, 219] width 141 height 34
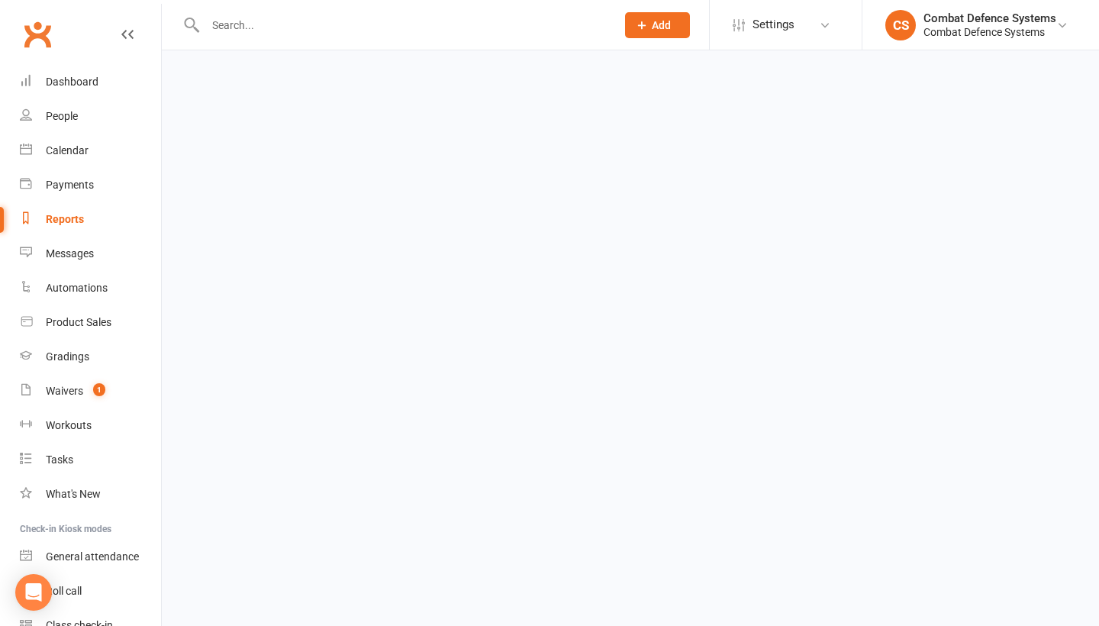
select select "100"
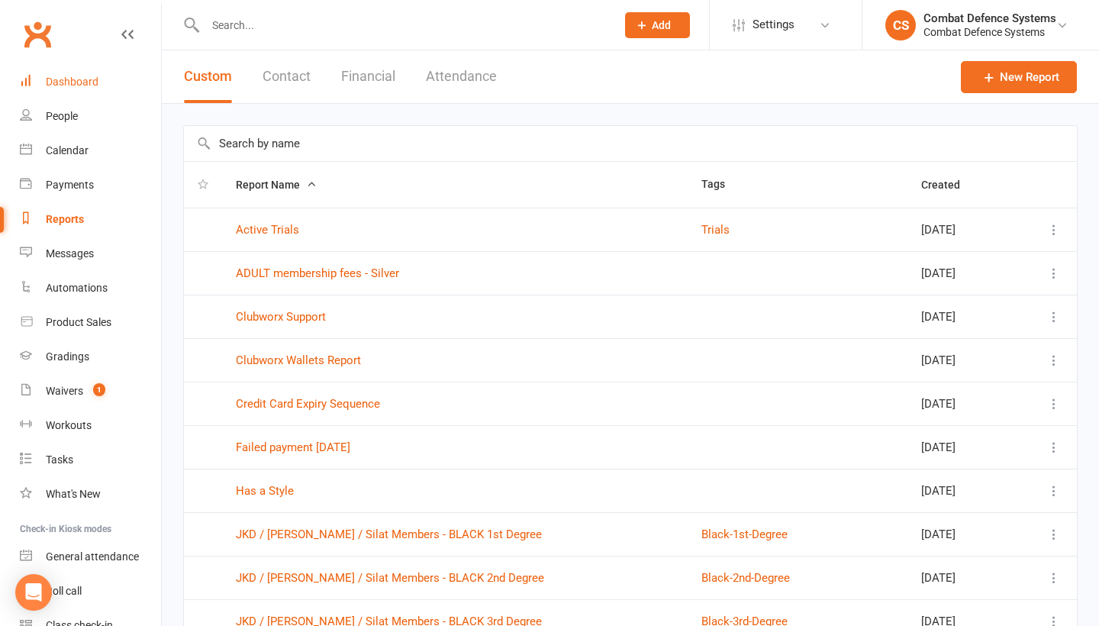
click at [59, 89] on link "Dashboard" at bounding box center [90, 82] width 141 height 34
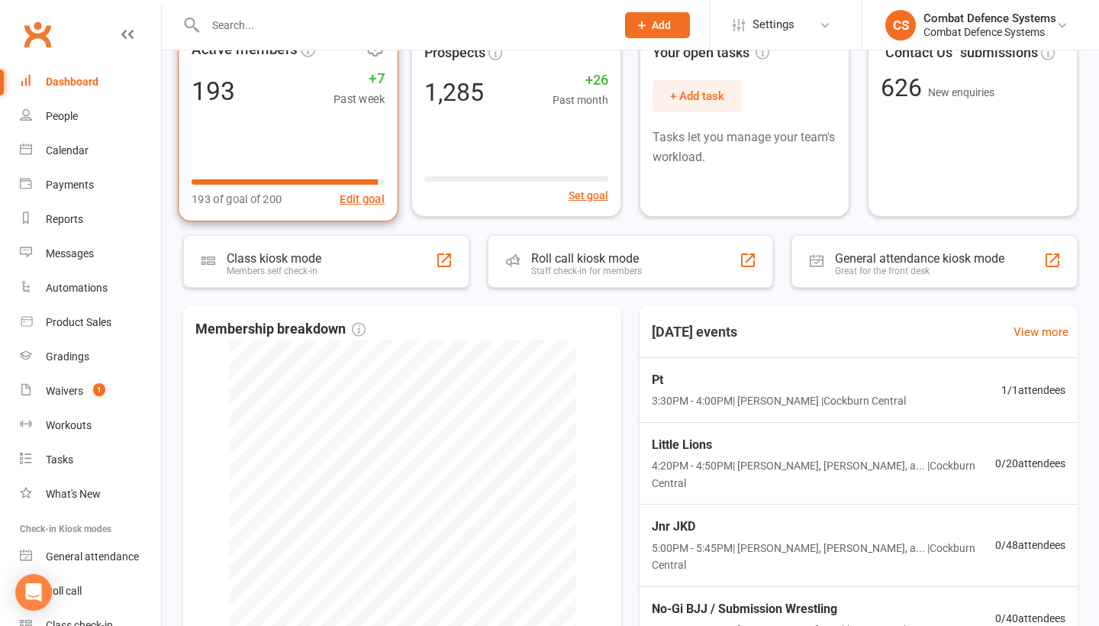
scroll to position [117, 0]
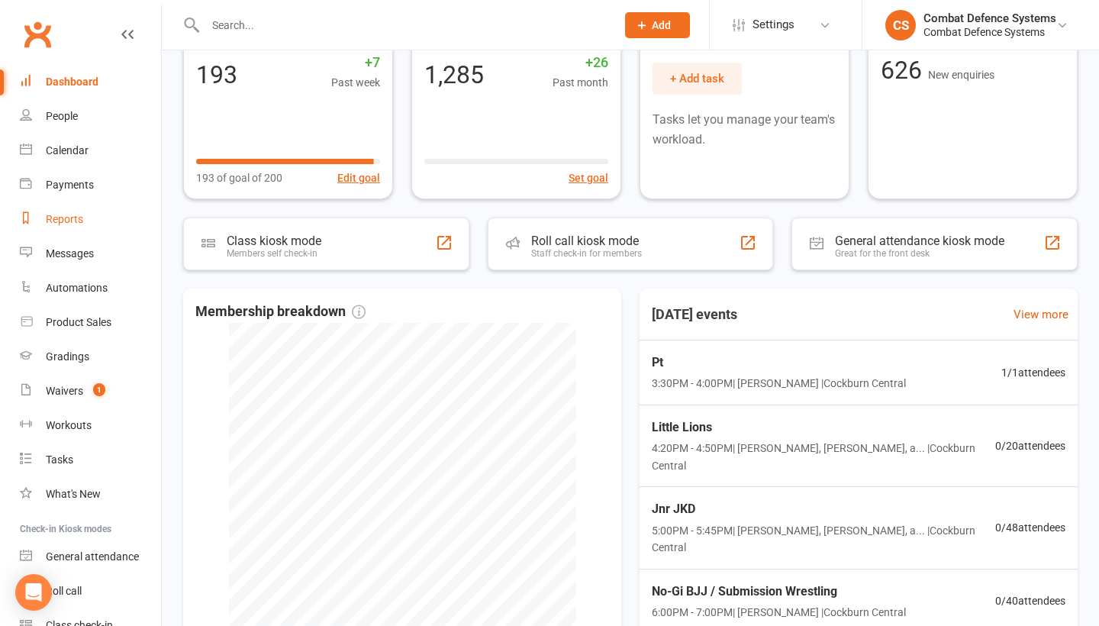
click at [71, 222] on div "Reports" at bounding box center [64, 219] width 37 height 12
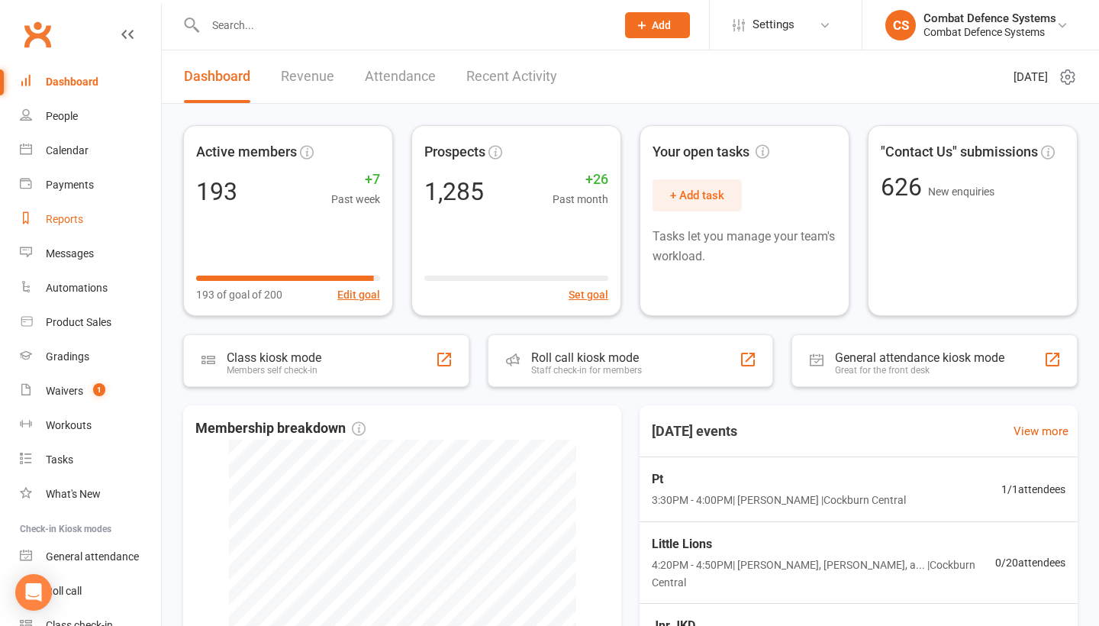
select select "100"
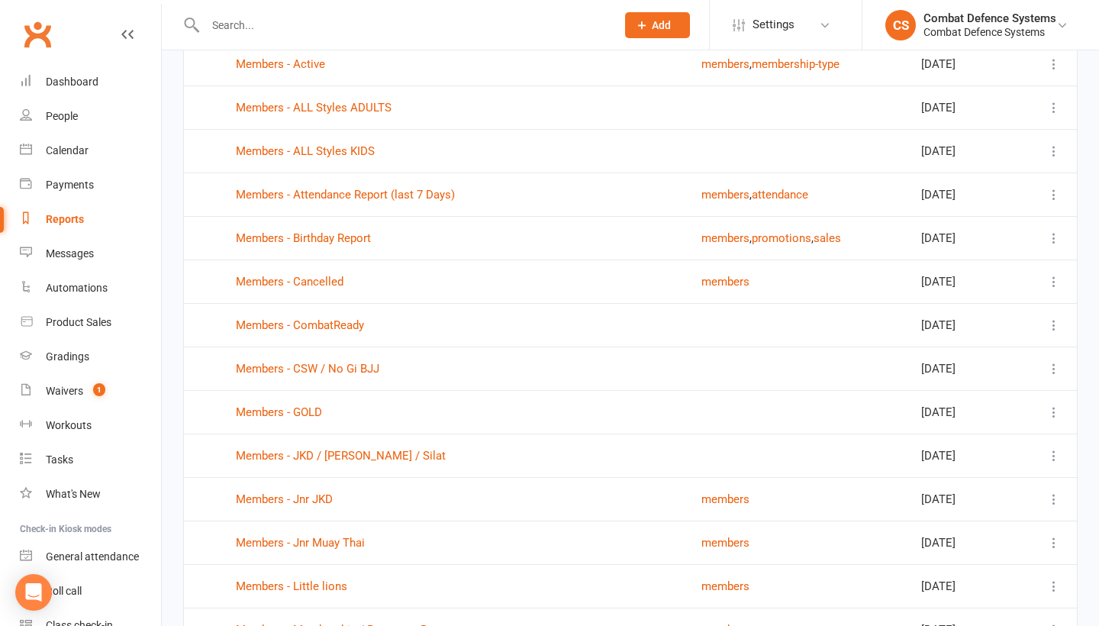
scroll to position [1160, 0]
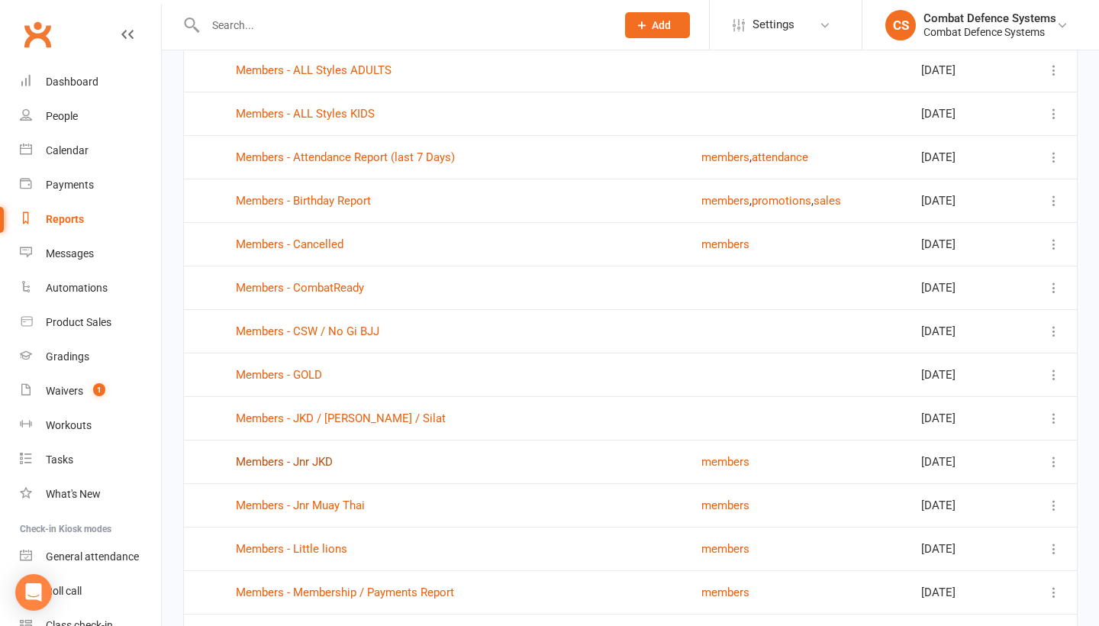
click at [276, 461] on link "Members - Jnr JKD" at bounding box center [284, 462] width 97 height 14
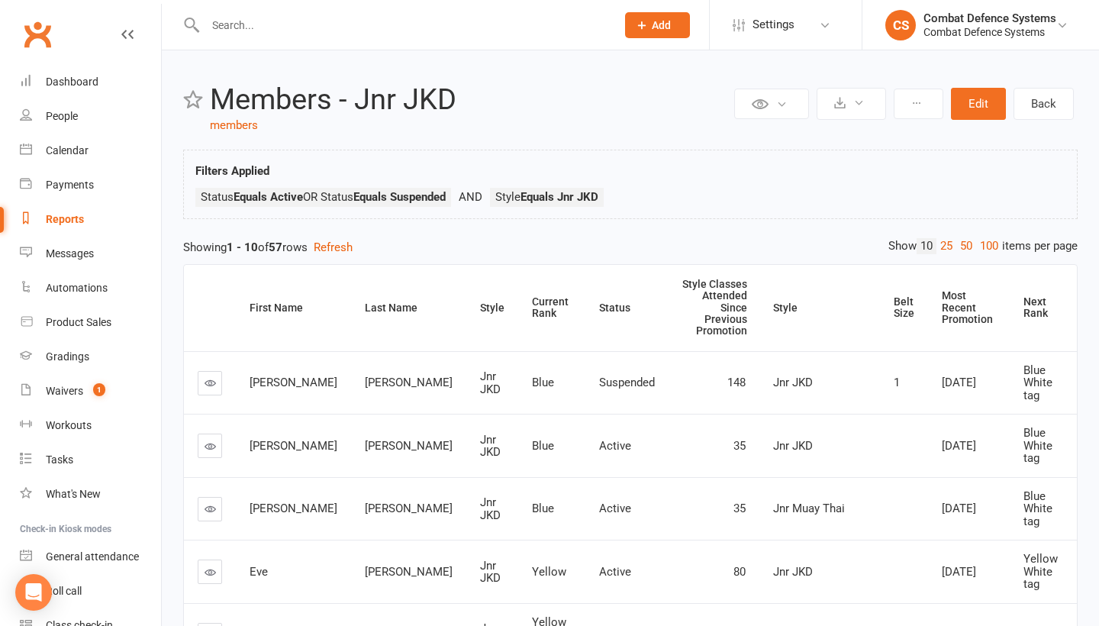
select select "100"
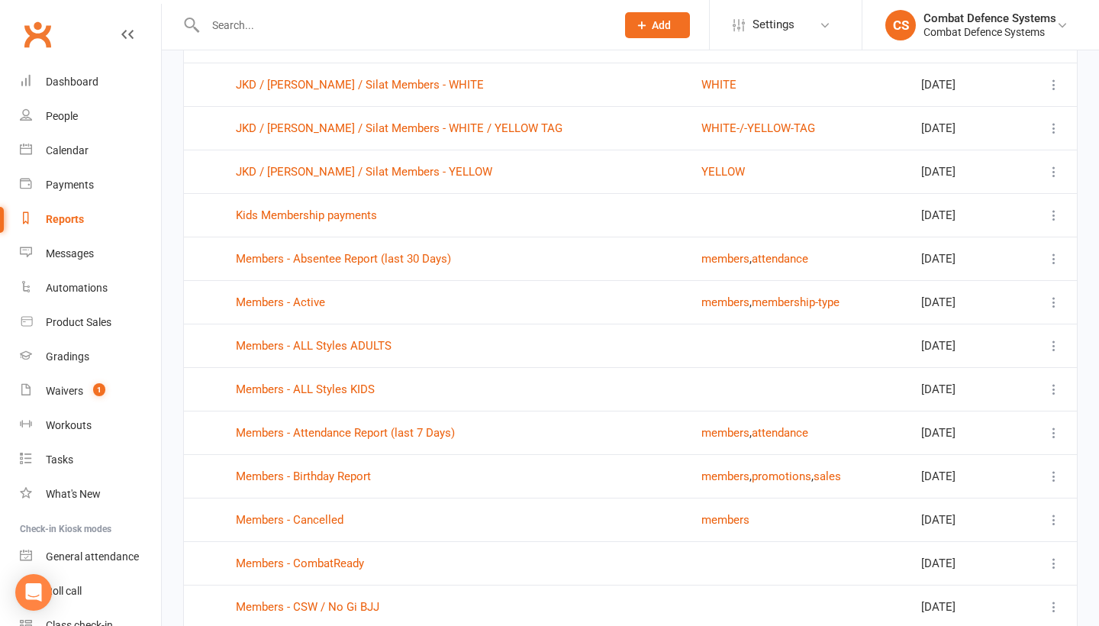
scroll to position [1200, 0]
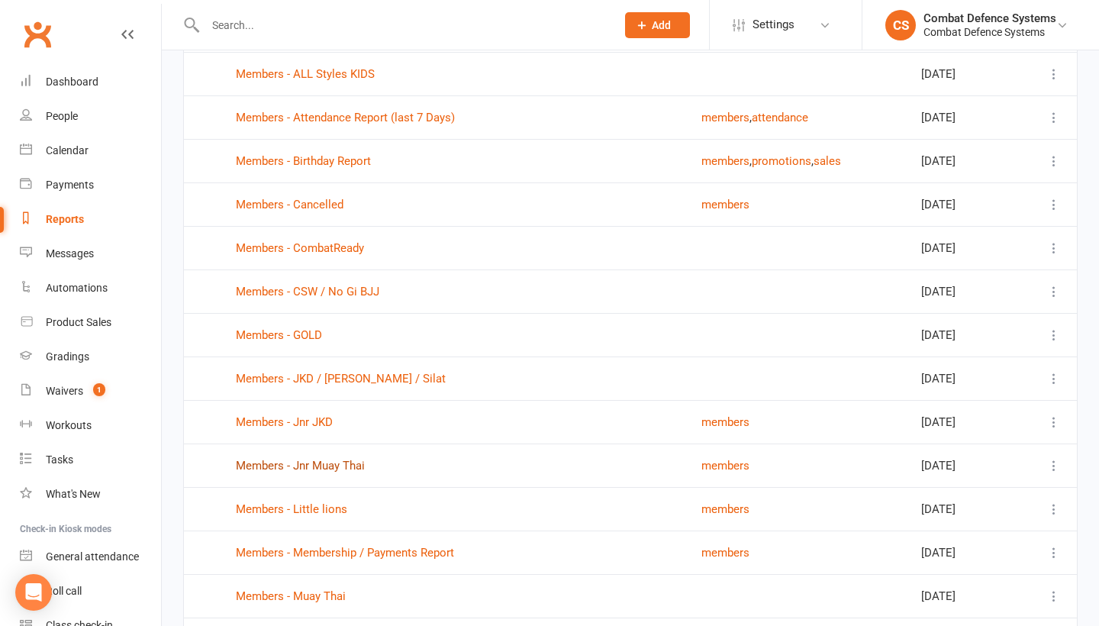
click at [287, 467] on link "Members - Jnr Muay Thai" at bounding box center [300, 466] width 129 height 14
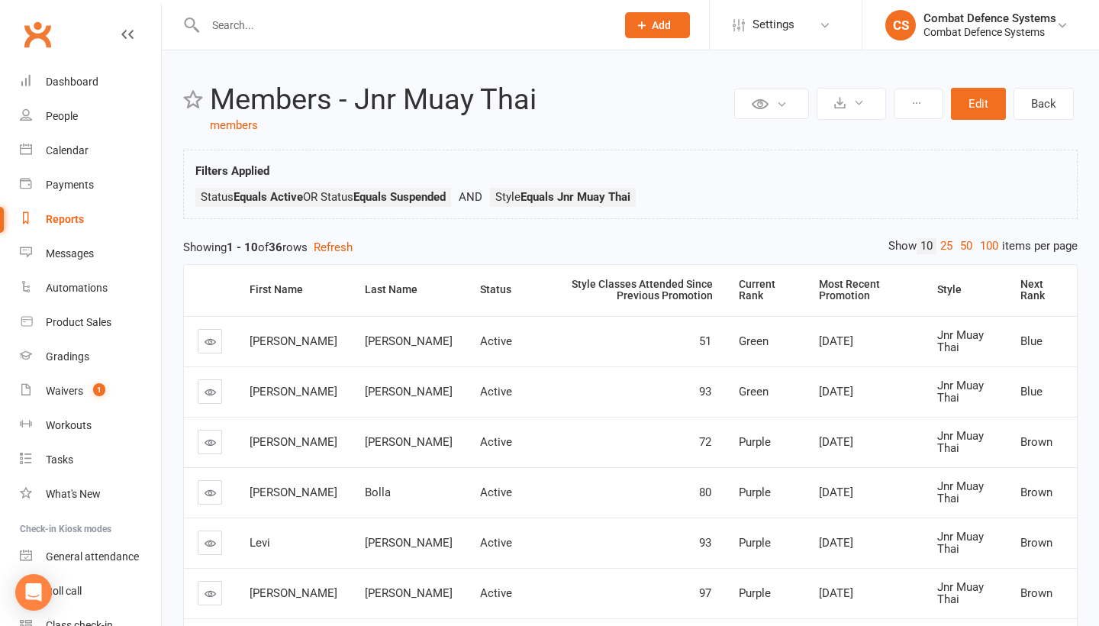
select select "100"
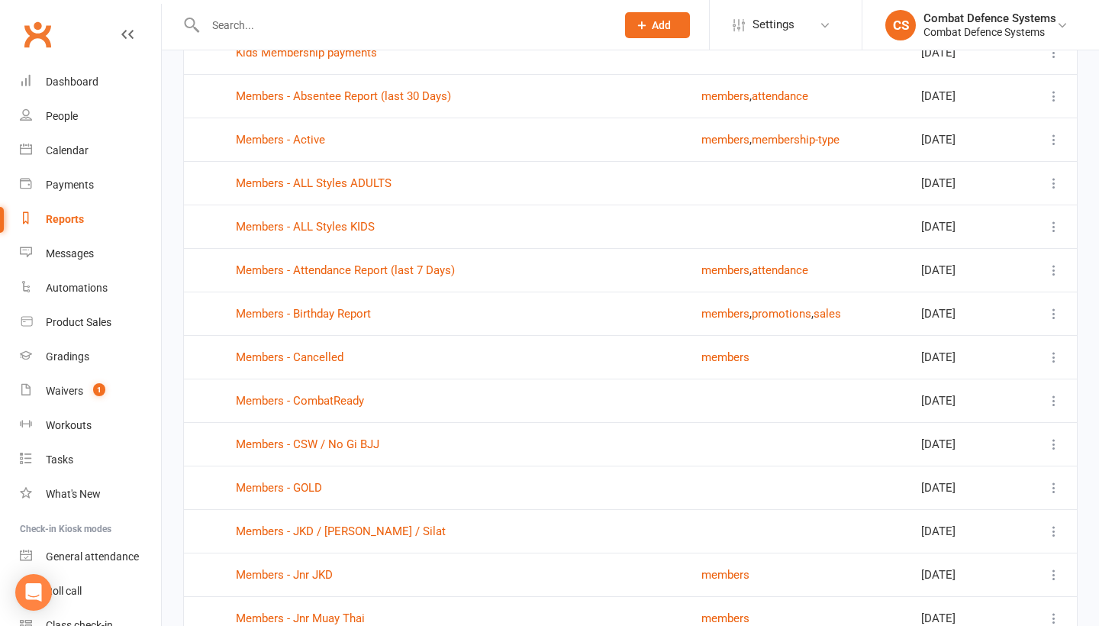
scroll to position [1104, 0]
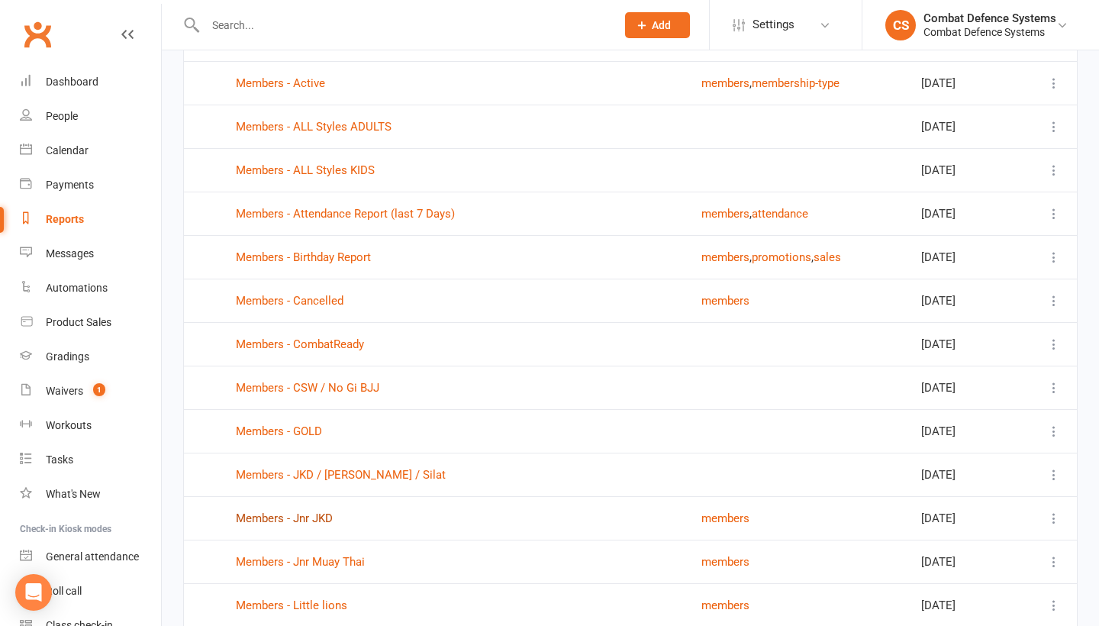
click at [295, 516] on link "Members - Jnr JKD" at bounding box center [284, 519] width 97 height 14
